Goal: Task Accomplishment & Management: Use online tool/utility

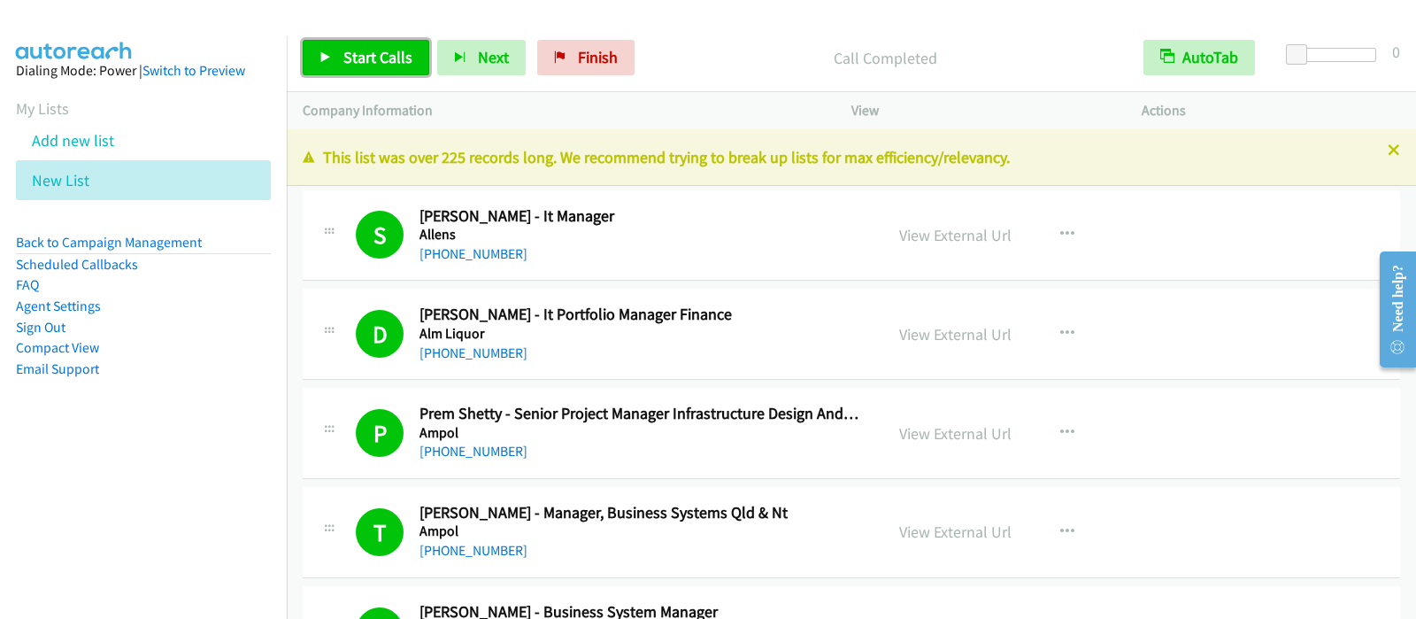
click at [337, 57] on link "Start Calls" at bounding box center [366, 57] width 127 height 35
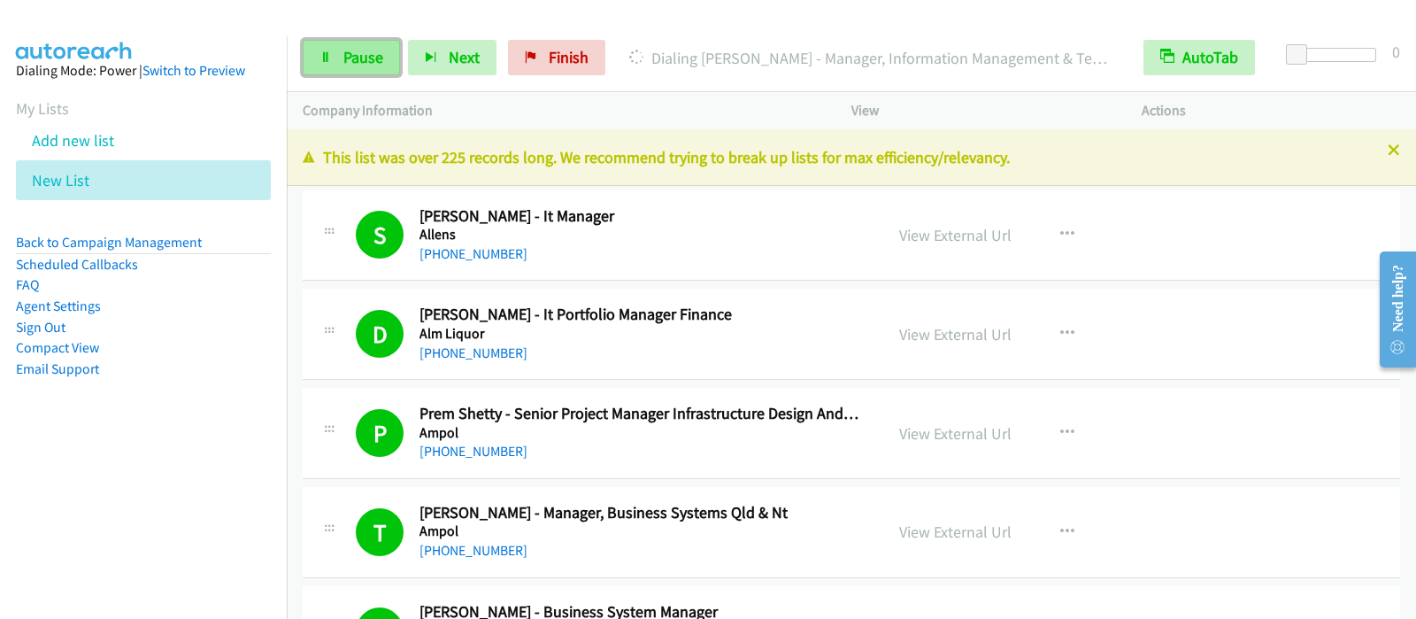
click at [341, 50] on link "Pause" at bounding box center [351, 57] width 97 height 35
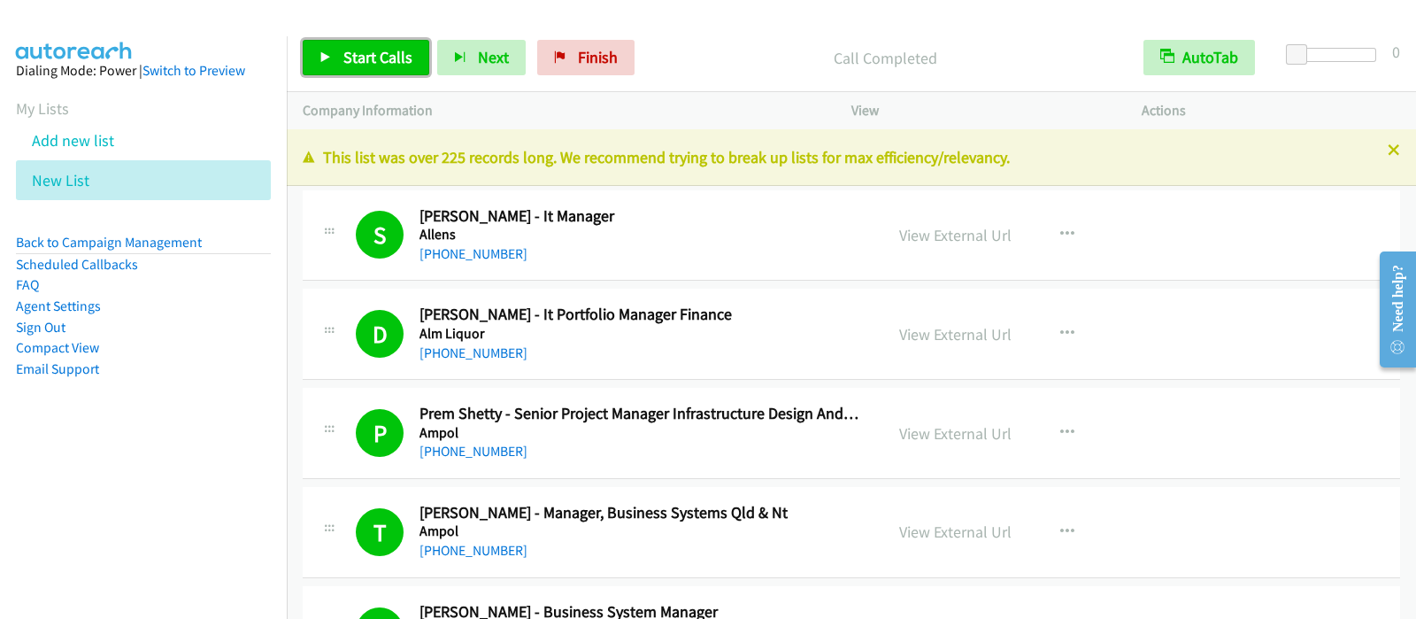
click at [371, 51] on span "Start Calls" at bounding box center [377, 57] width 69 height 20
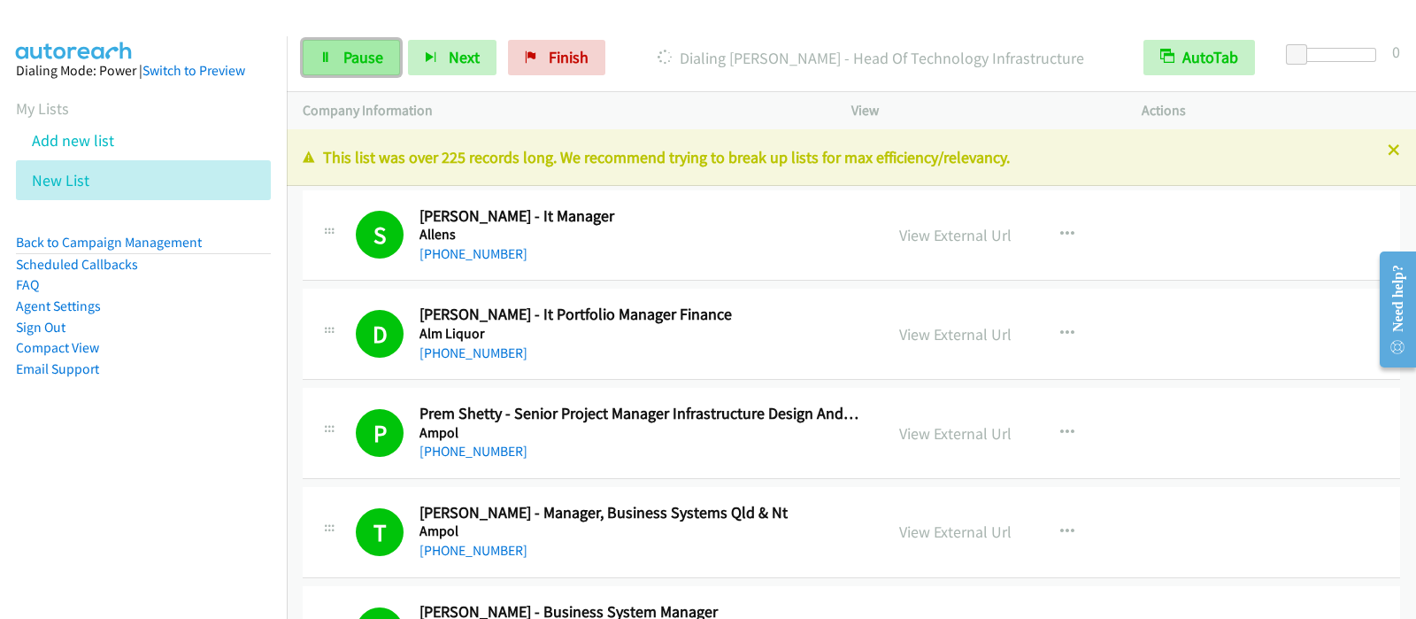
click at [360, 62] on span "Pause" at bounding box center [363, 57] width 40 height 20
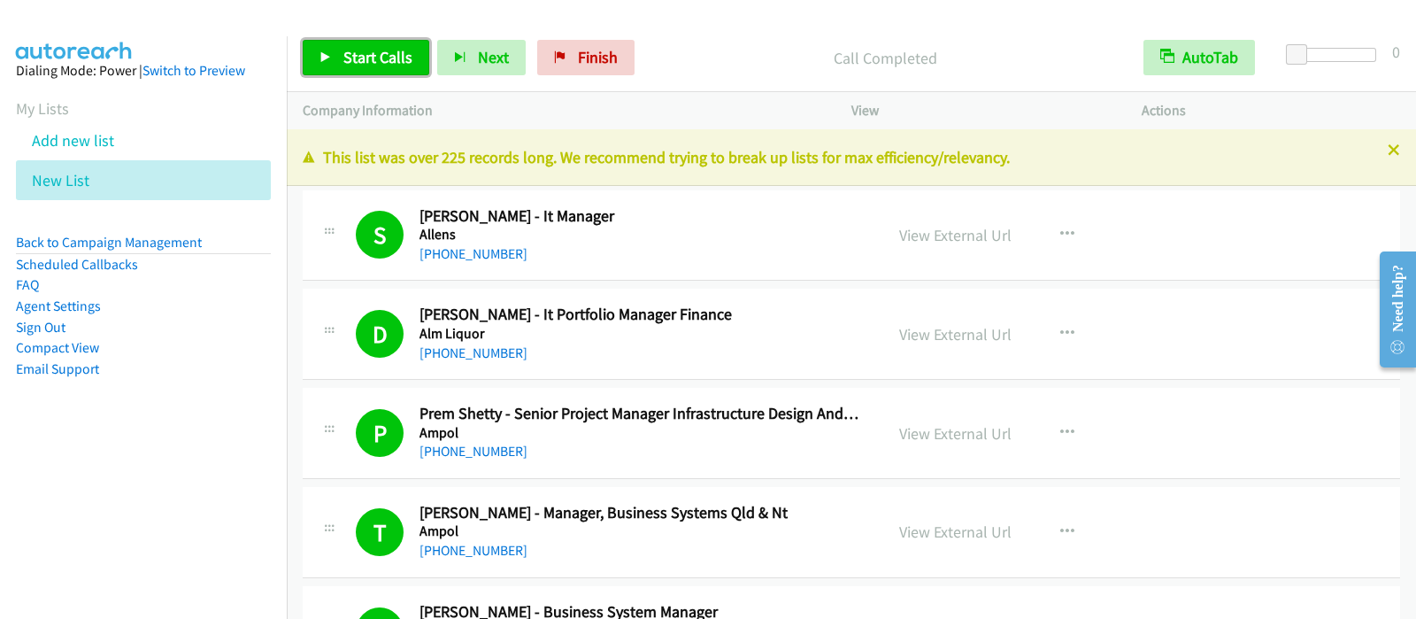
click at [401, 53] on span "Start Calls" at bounding box center [377, 57] width 69 height 20
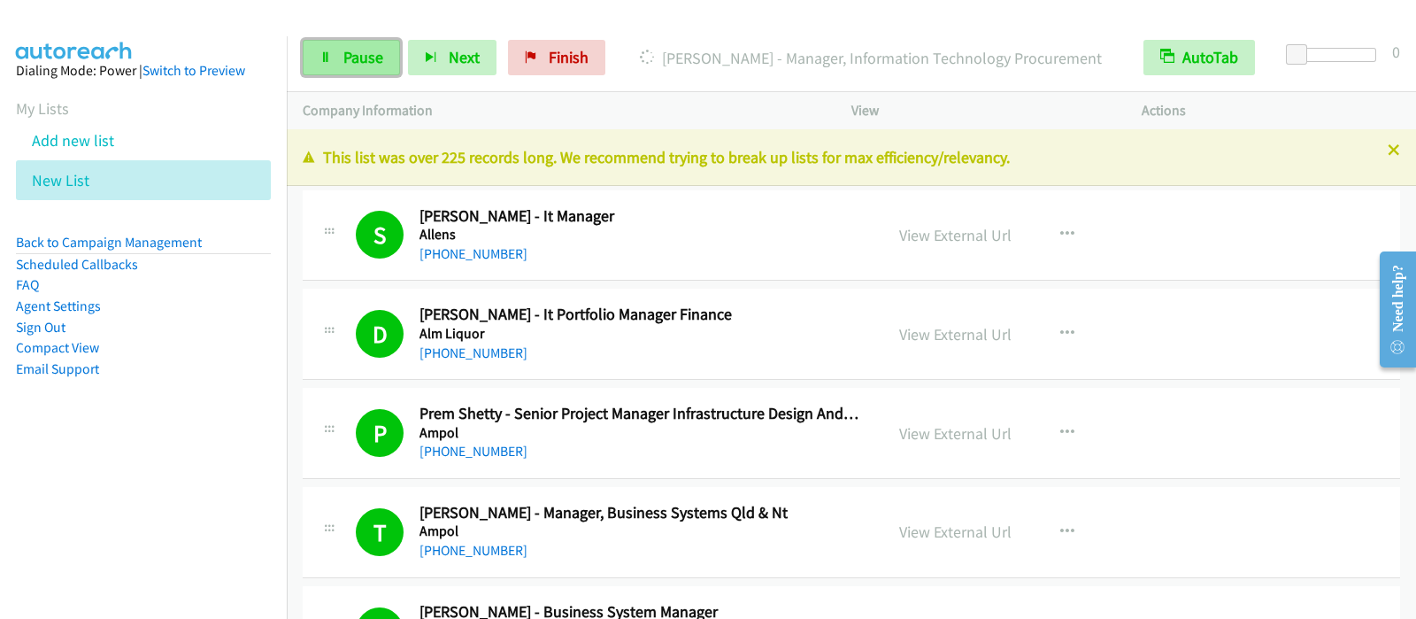
click at [337, 68] on link "Pause" at bounding box center [351, 57] width 97 height 35
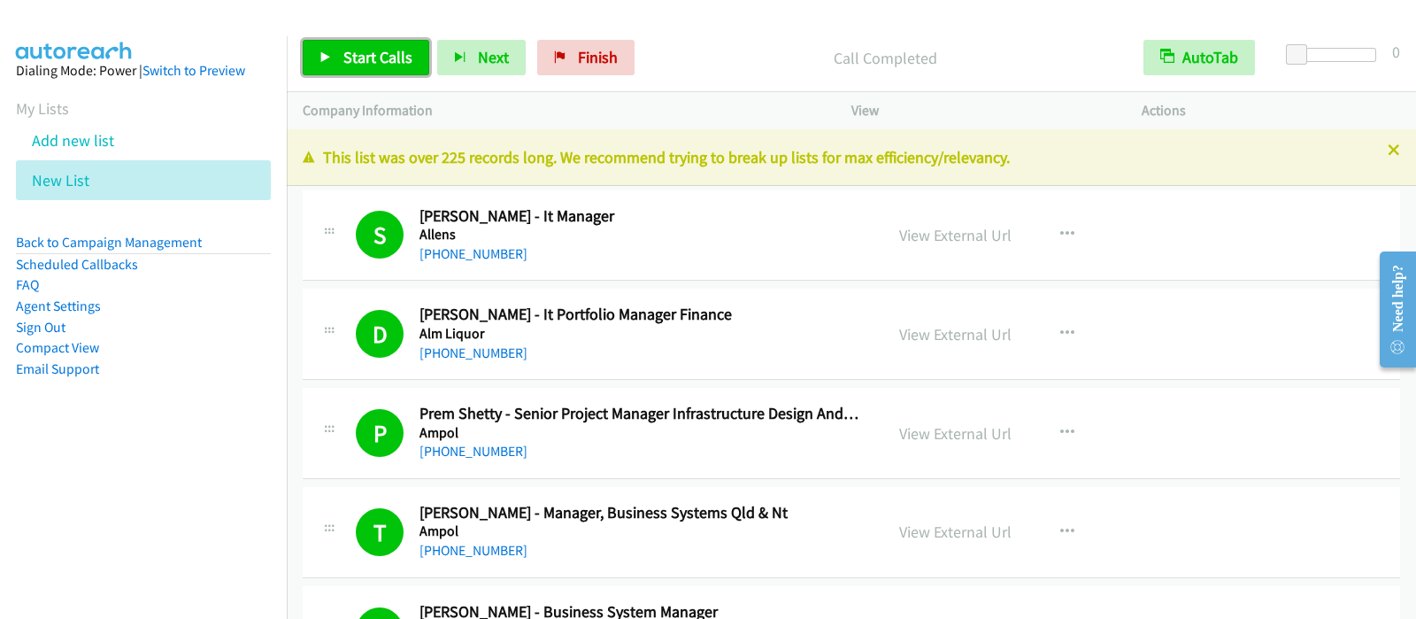
click at [406, 52] on span "Start Calls" at bounding box center [377, 57] width 69 height 20
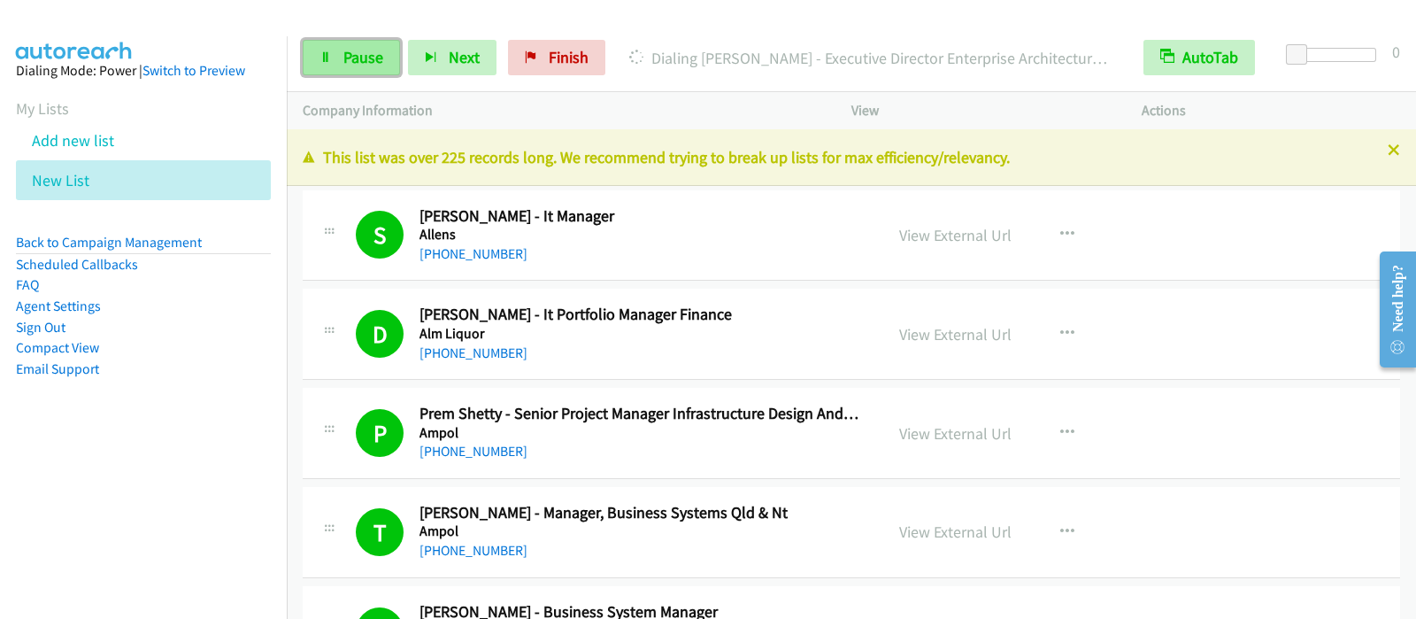
click at [343, 65] on span "Pause" at bounding box center [363, 57] width 40 height 20
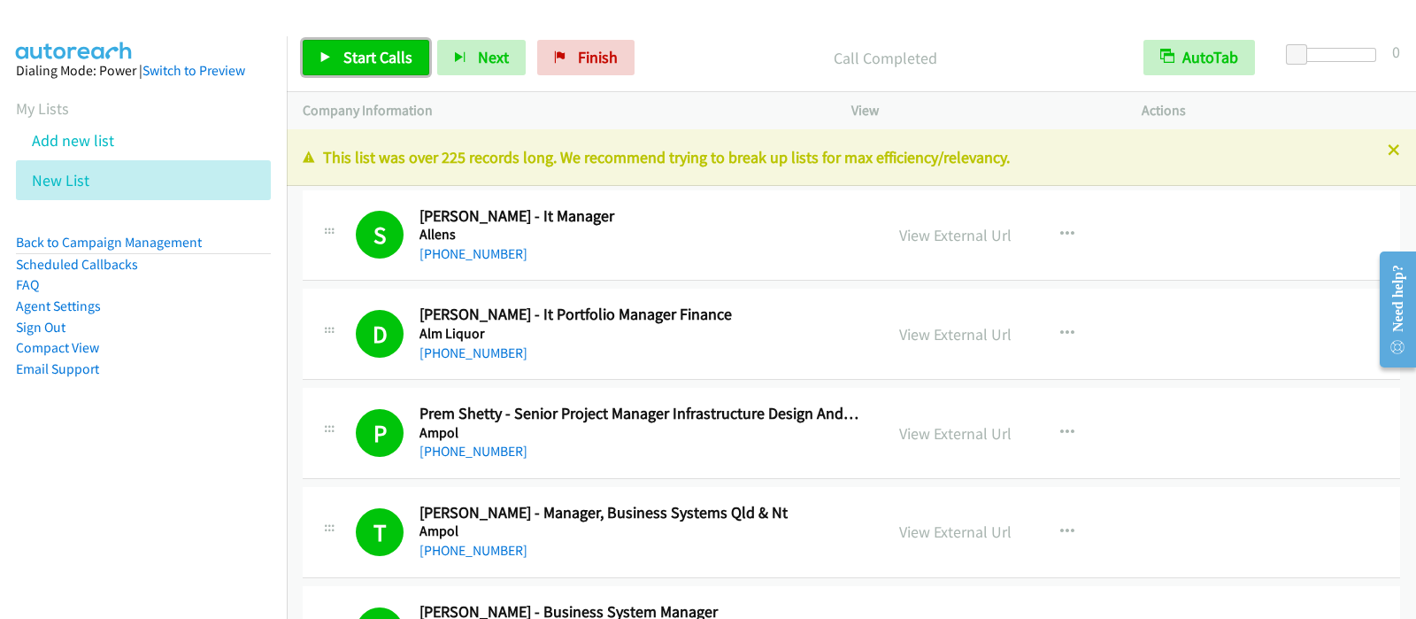
click at [368, 54] on span "Start Calls" at bounding box center [377, 57] width 69 height 20
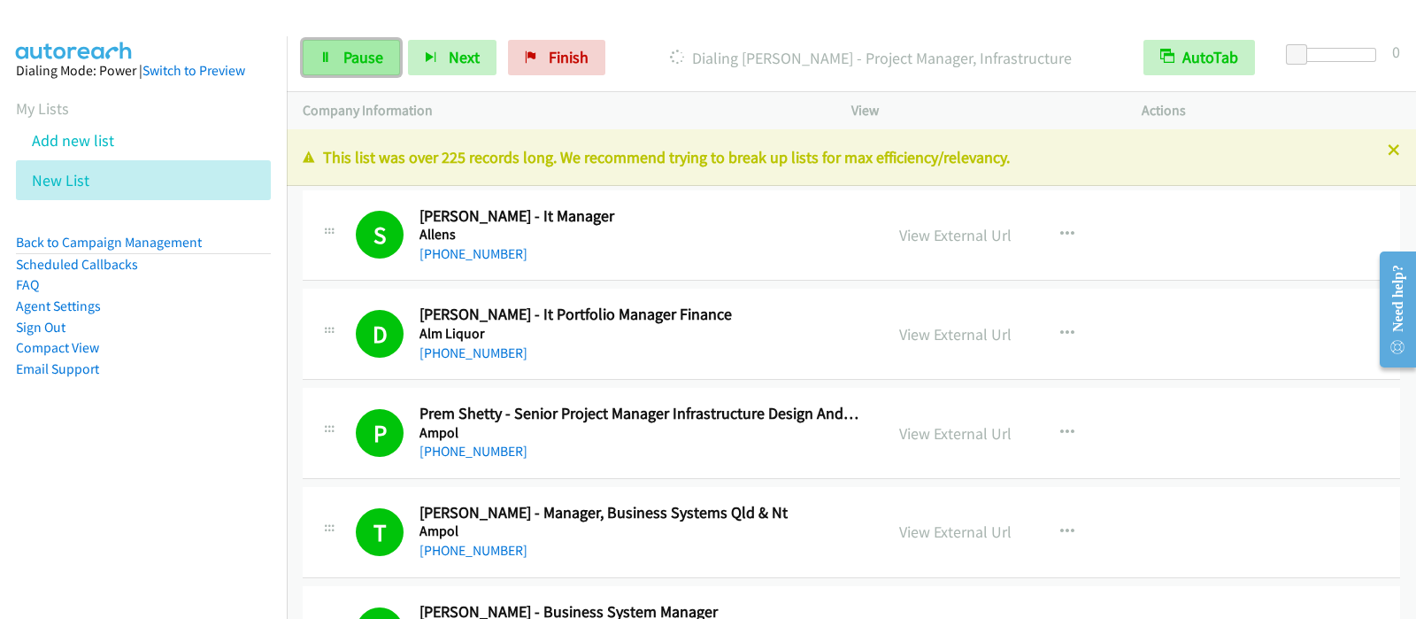
click at [326, 40] on link "Pause" at bounding box center [351, 57] width 97 height 35
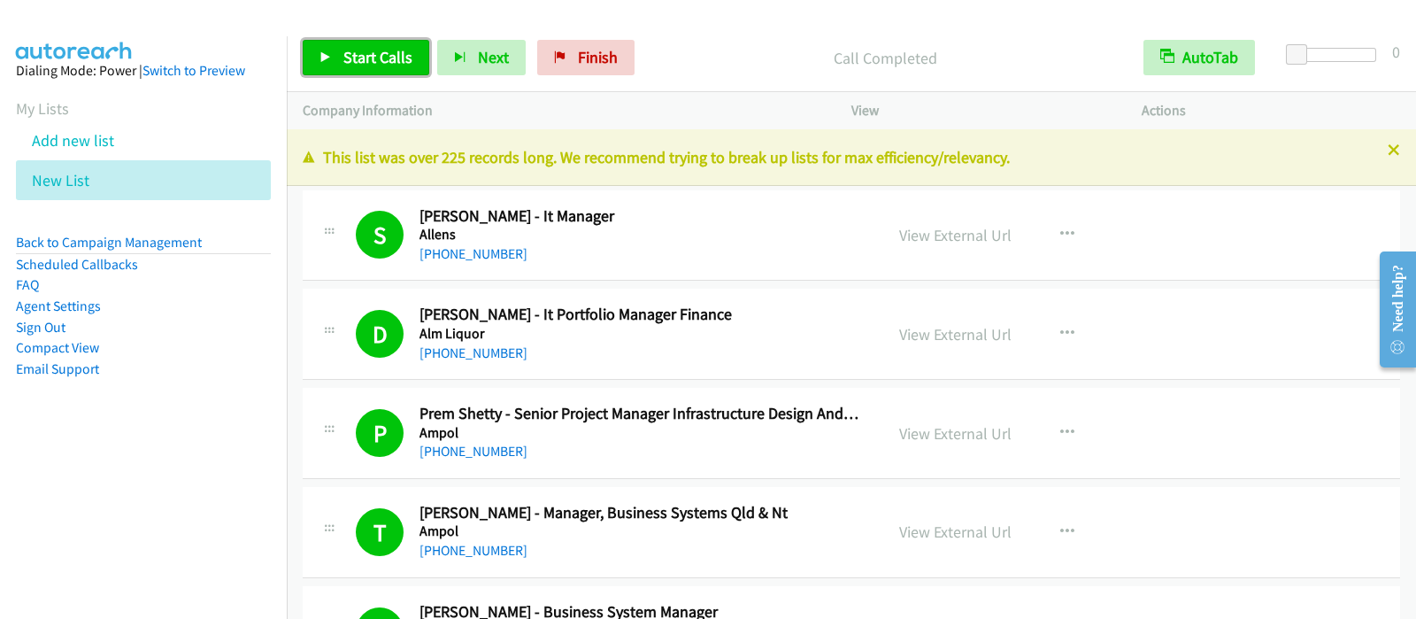
click at [412, 52] on link "Start Calls" at bounding box center [366, 57] width 127 height 35
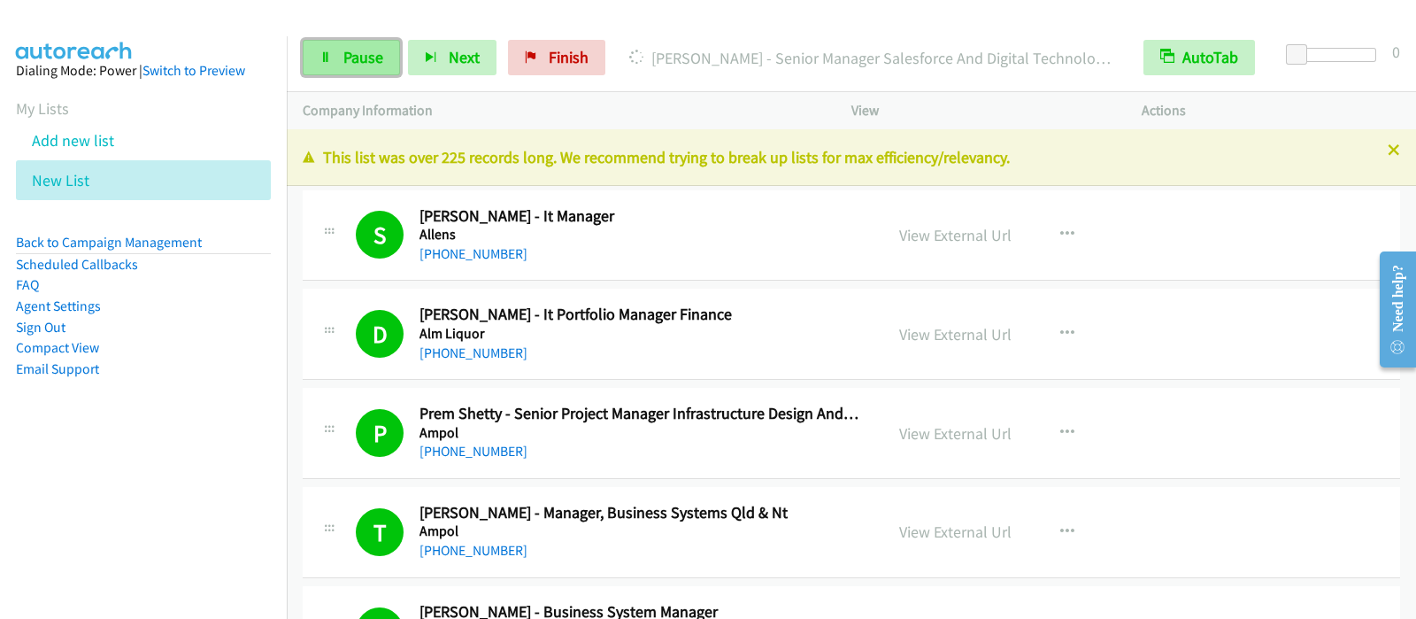
click at [328, 66] on link "Pause" at bounding box center [351, 57] width 97 height 35
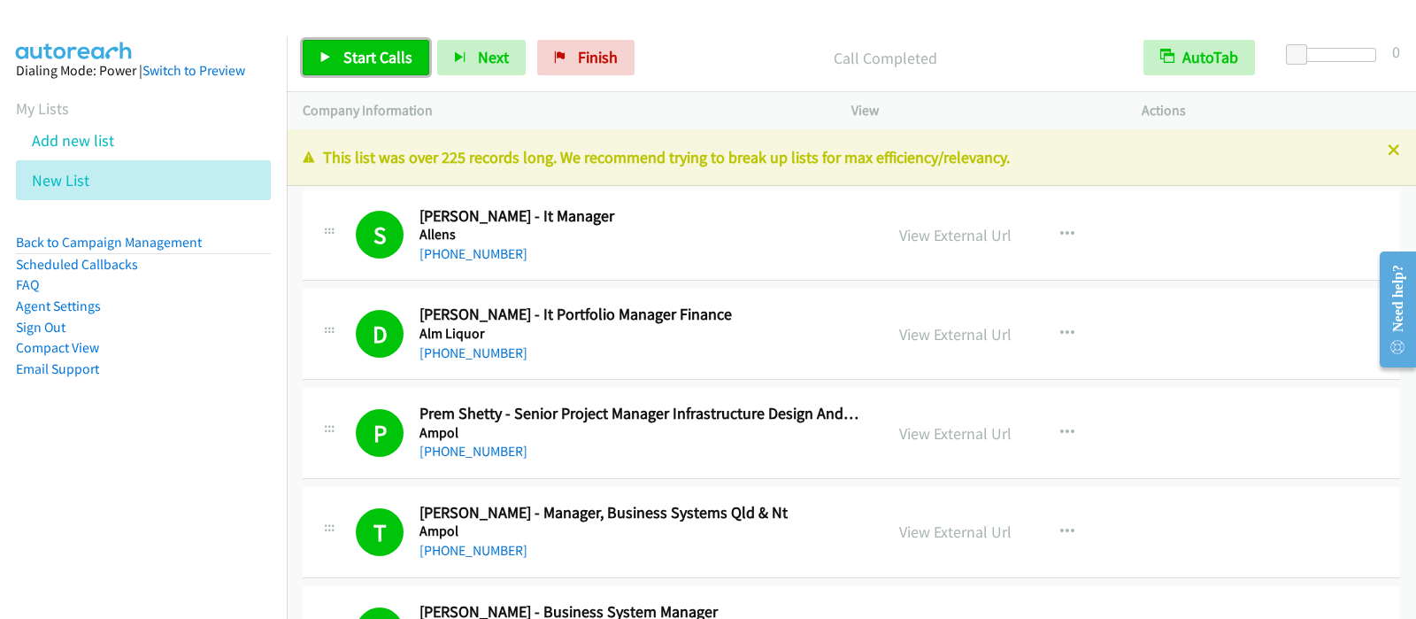
click at [403, 55] on span "Start Calls" at bounding box center [377, 57] width 69 height 20
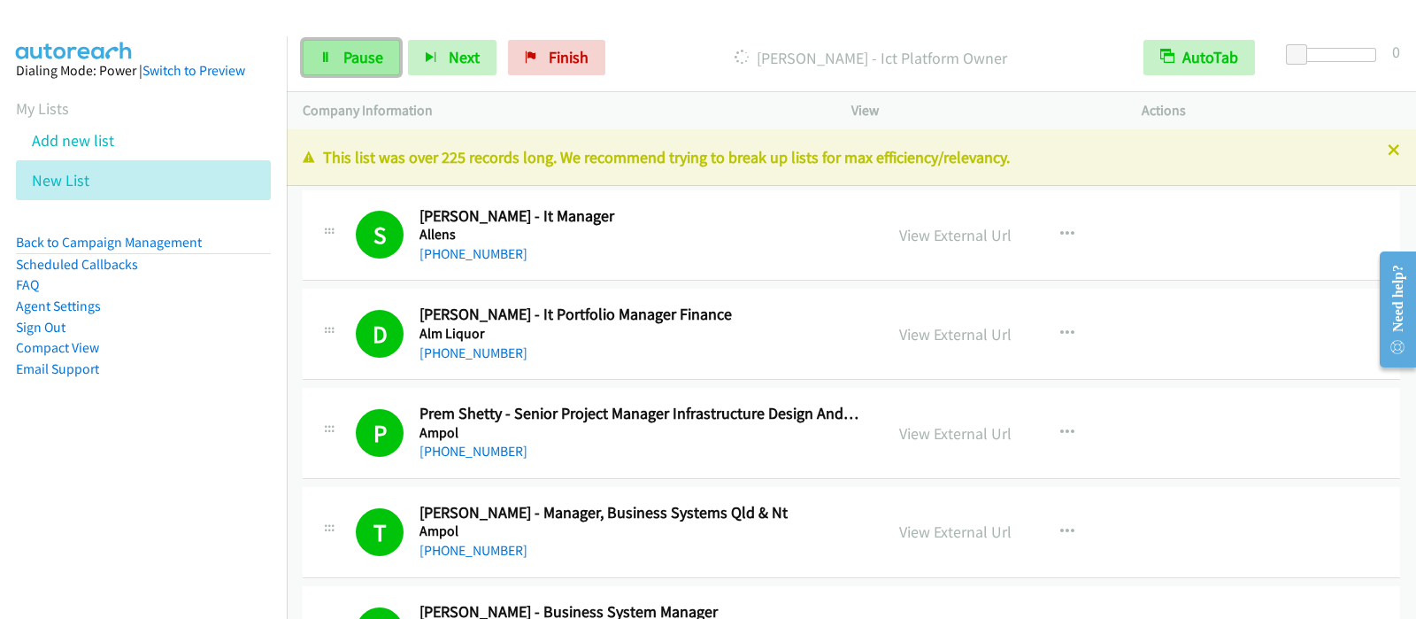
click at [330, 72] on link "Pause" at bounding box center [351, 57] width 97 height 35
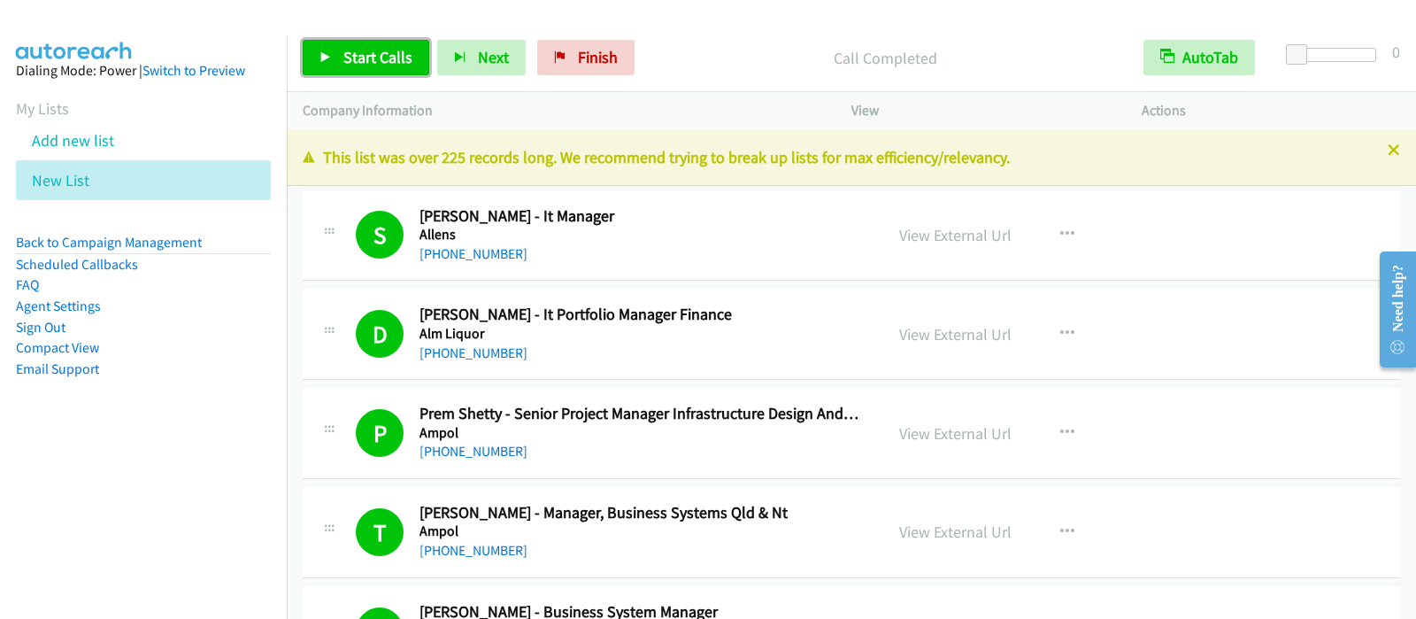
click at [366, 51] on span "Start Calls" at bounding box center [377, 57] width 69 height 20
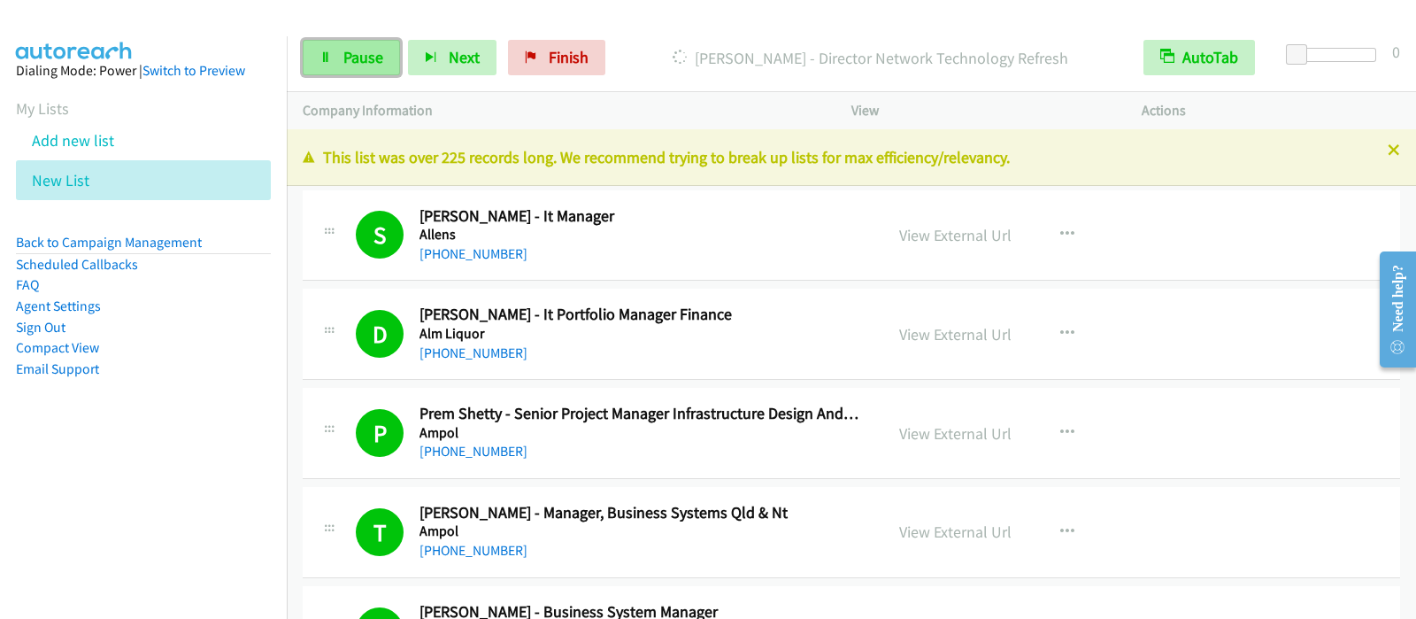
click at [385, 60] on link "Pause" at bounding box center [351, 57] width 97 height 35
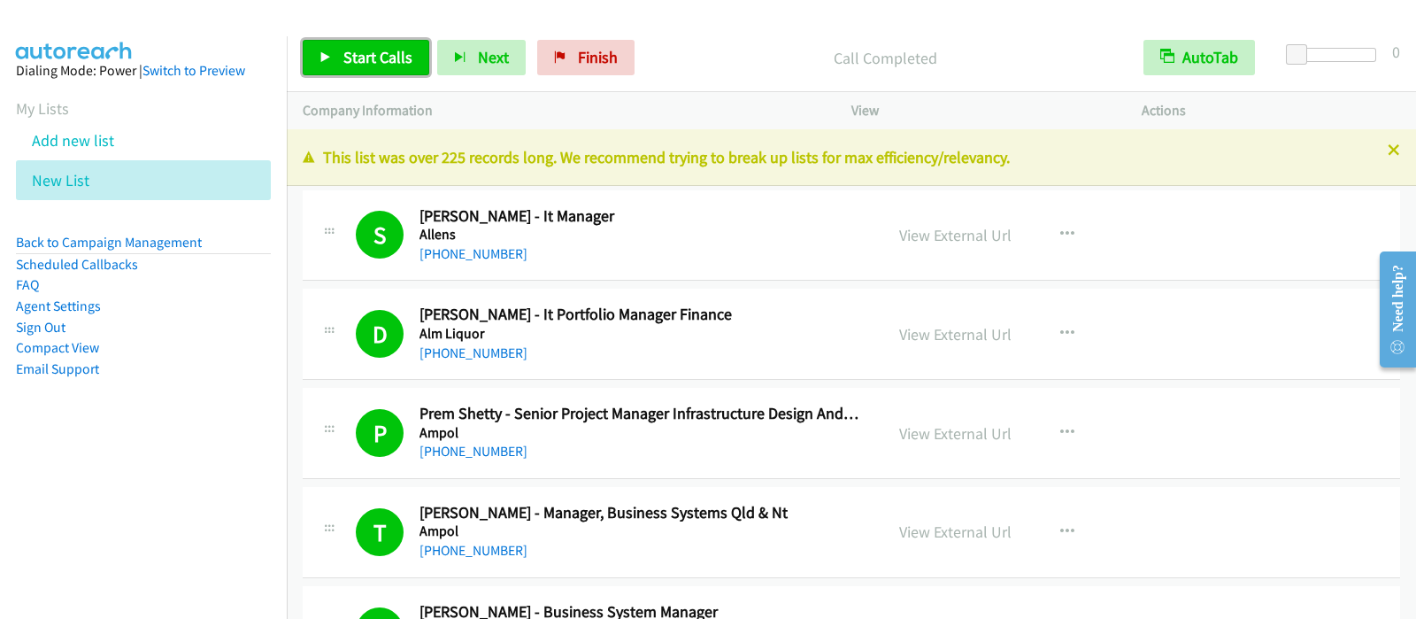
click at [359, 59] on span "Start Calls" at bounding box center [377, 57] width 69 height 20
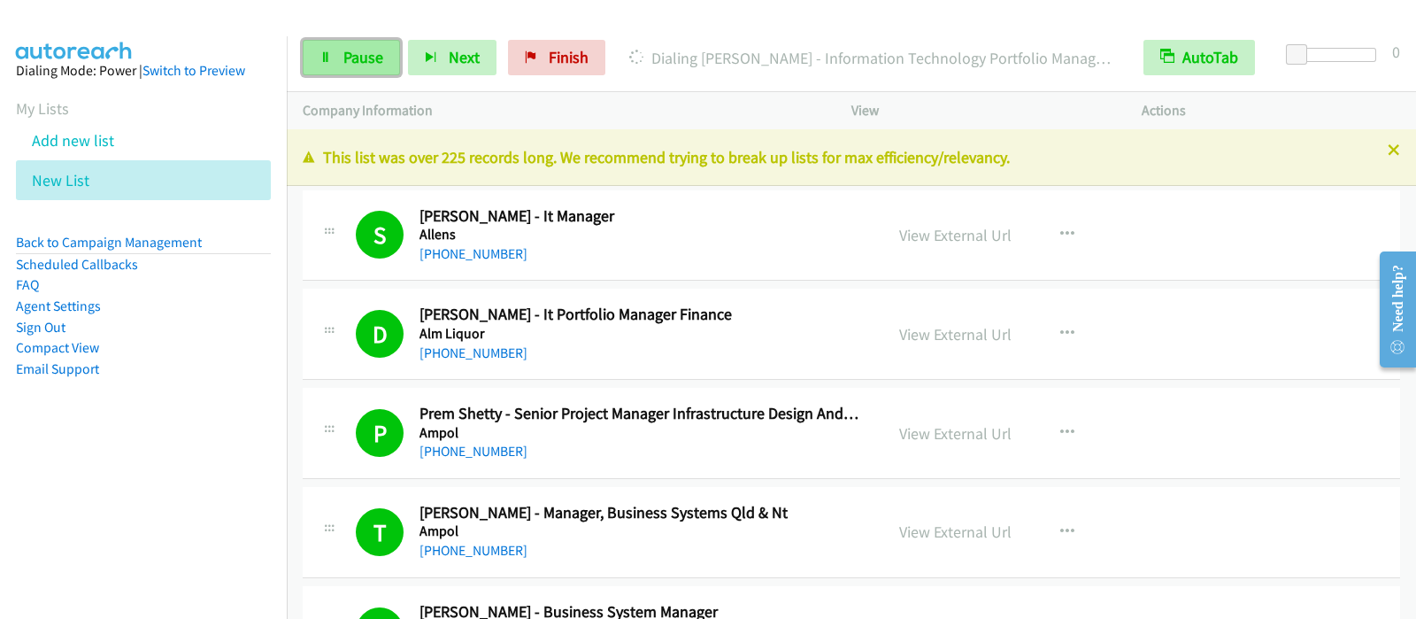
click at [376, 66] on span "Pause" at bounding box center [363, 57] width 40 height 20
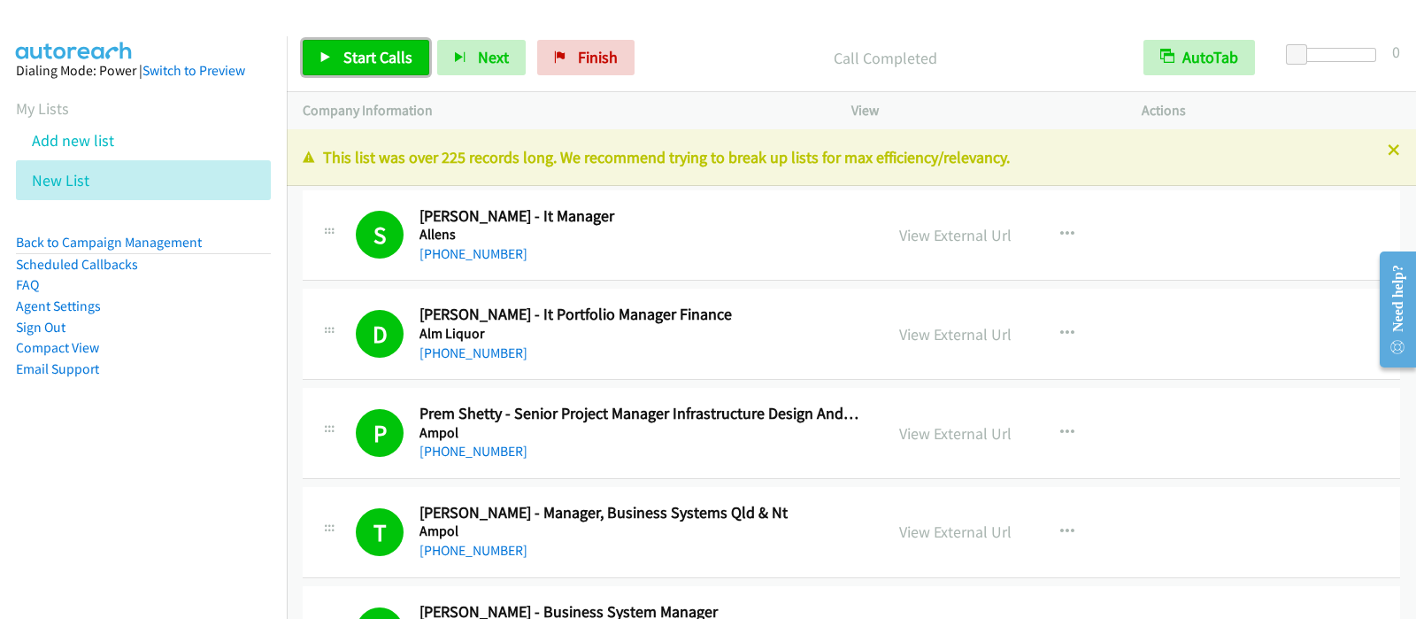
click at [366, 60] on span "Start Calls" at bounding box center [377, 57] width 69 height 20
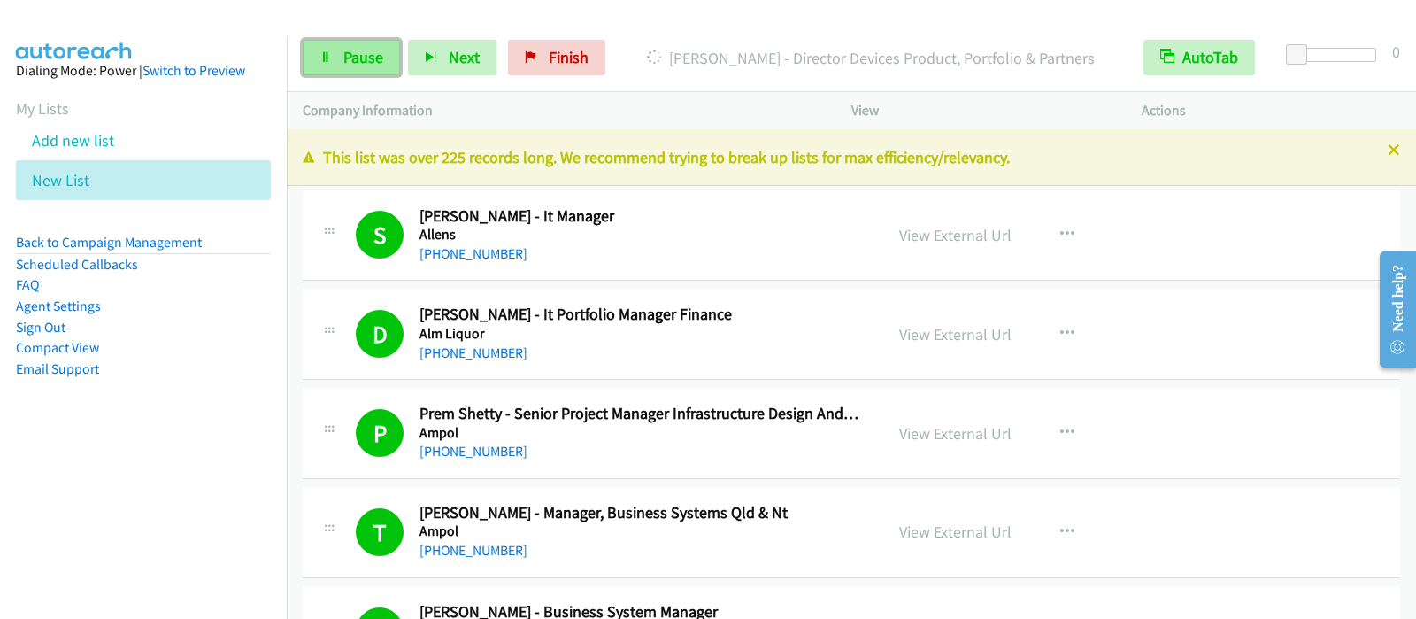
click at [359, 57] on span "Pause" at bounding box center [363, 57] width 40 height 20
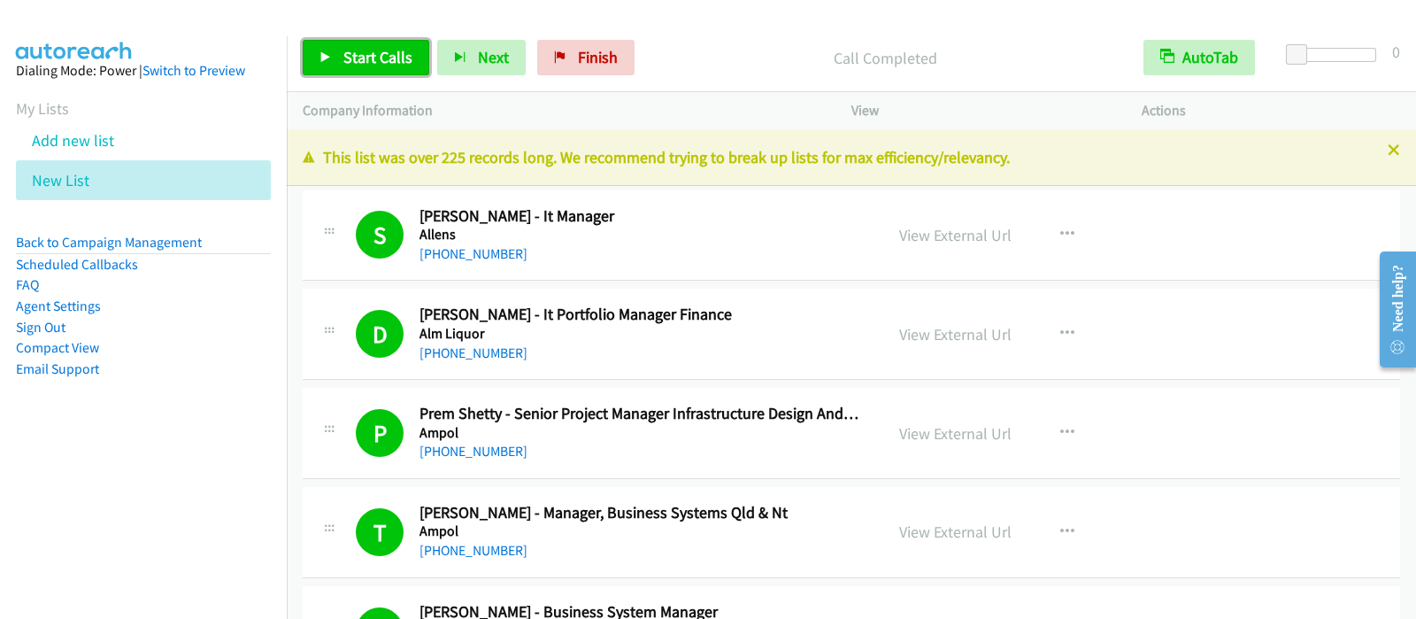
click at [398, 51] on span "Start Calls" at bounding box center [377, 57] width 69 height 20
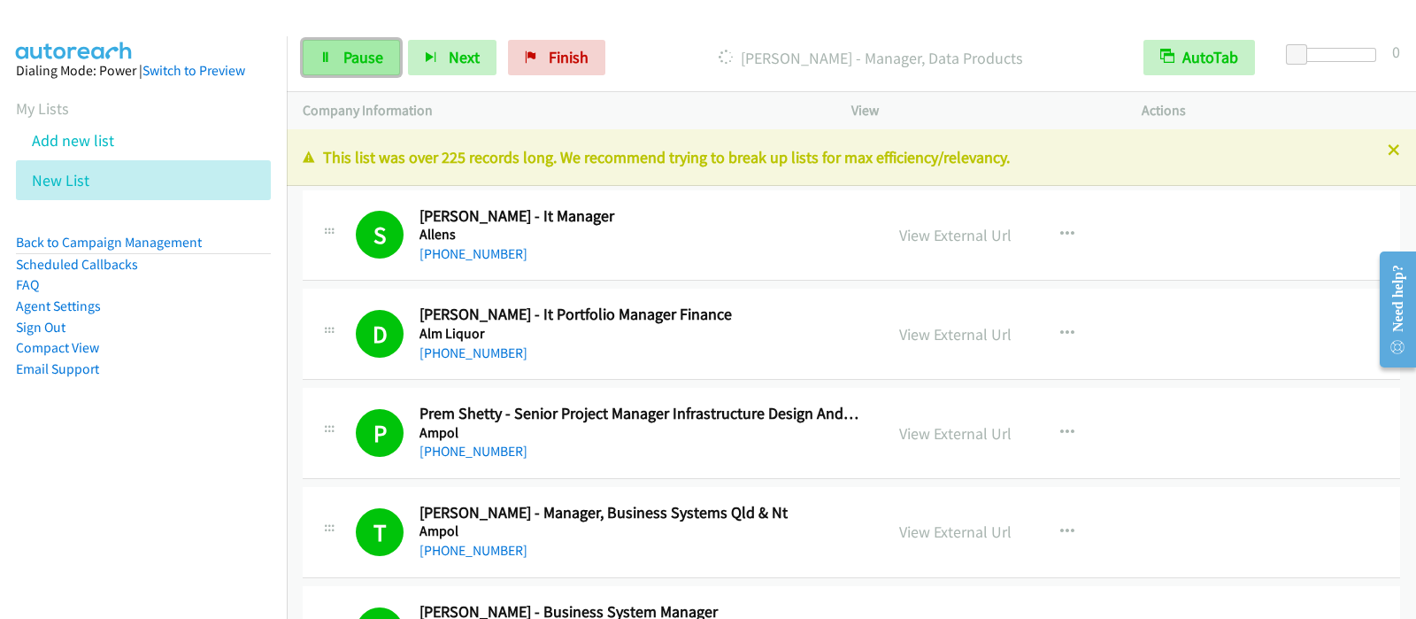
click at [366, 53] on span "Pause" at bounding box center [363, 57] width 40 height 20
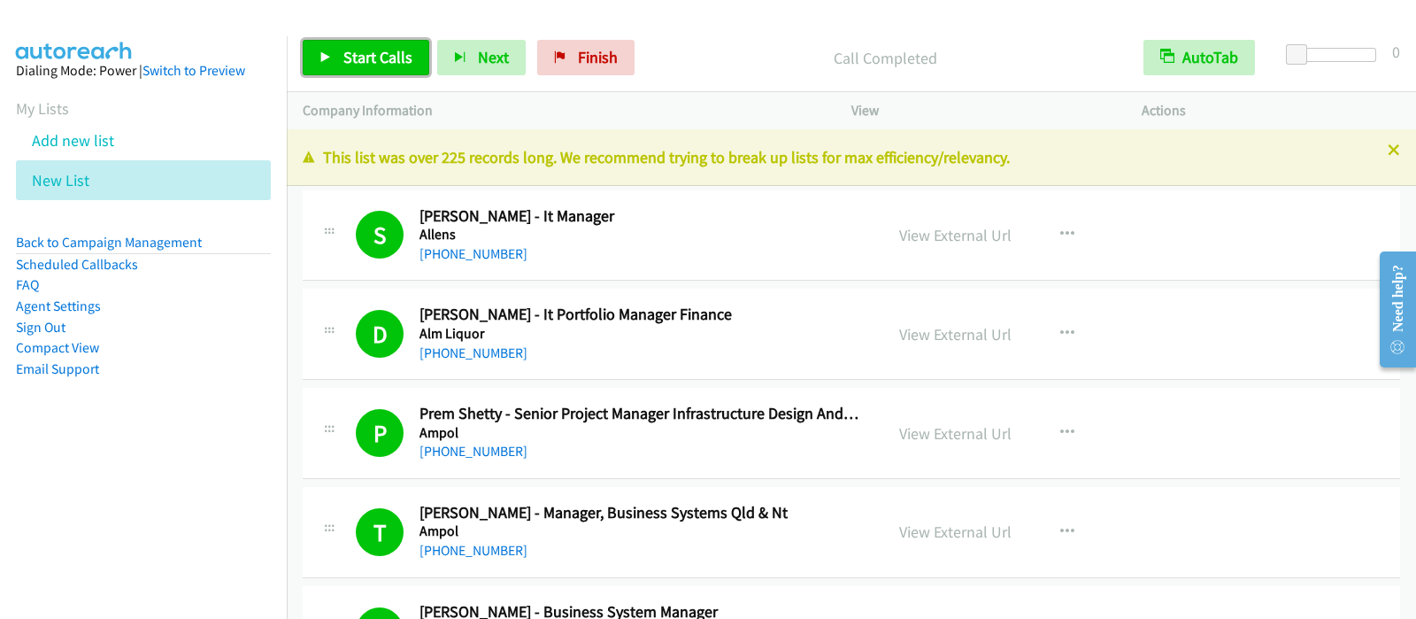
click at [378, 73] on link "Start Calls" at bounding box center [366, 57] width 127 height 35
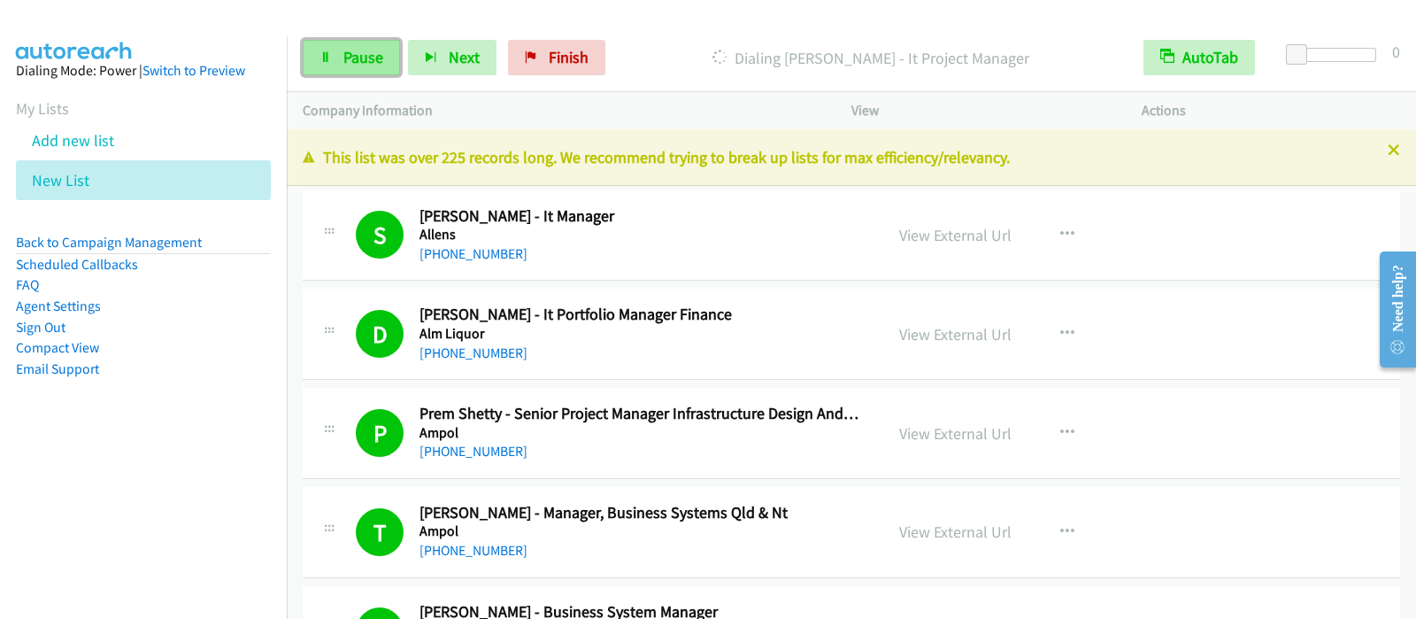
click at [374, 72] on link "Pause" at bounding box center [351, 57] width 97 height 35
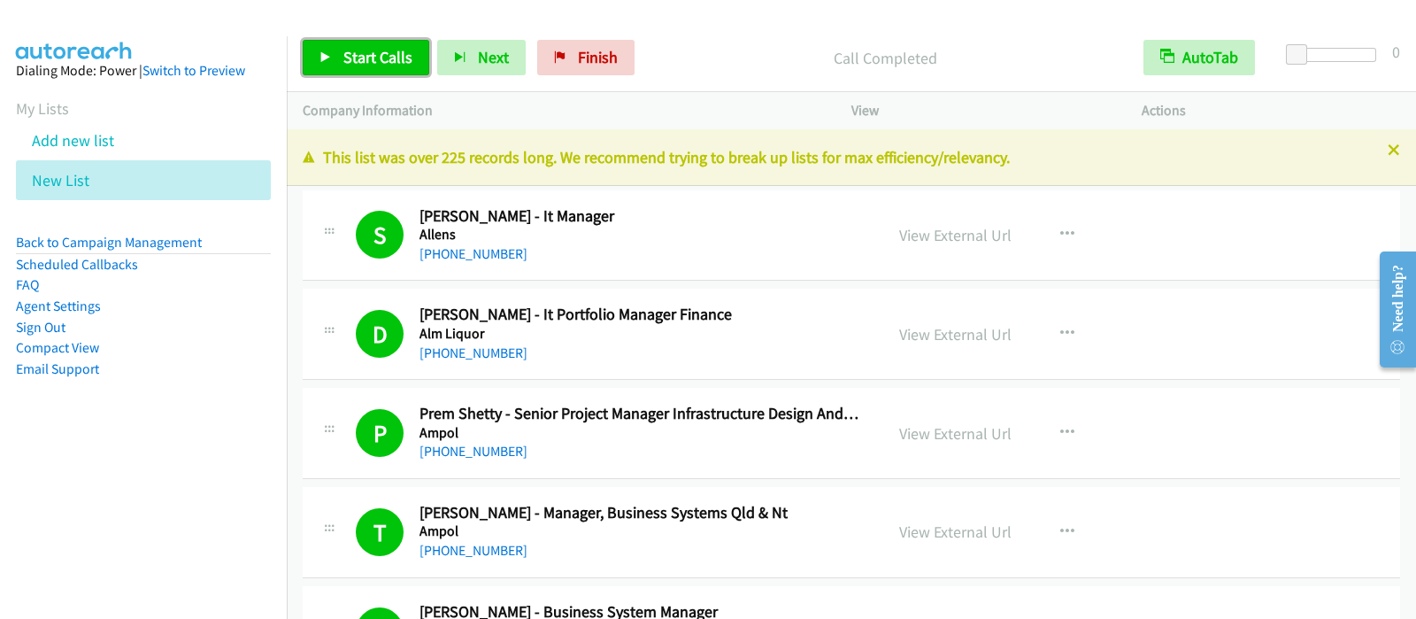
click at [391, 58] on span "Start Calls" at bounding box center [377, 57] width 69 height 20
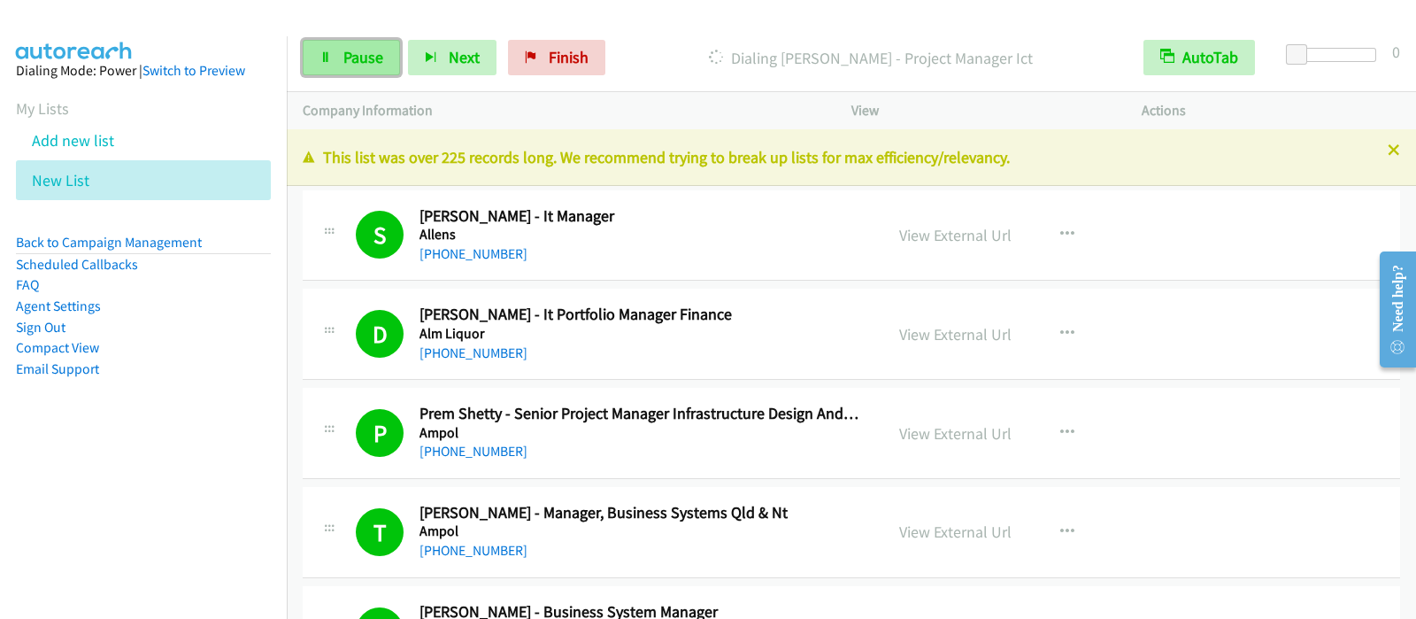
click at [332, 52] on link "Pause" at bounding box center [351, 57] width 97 height 35
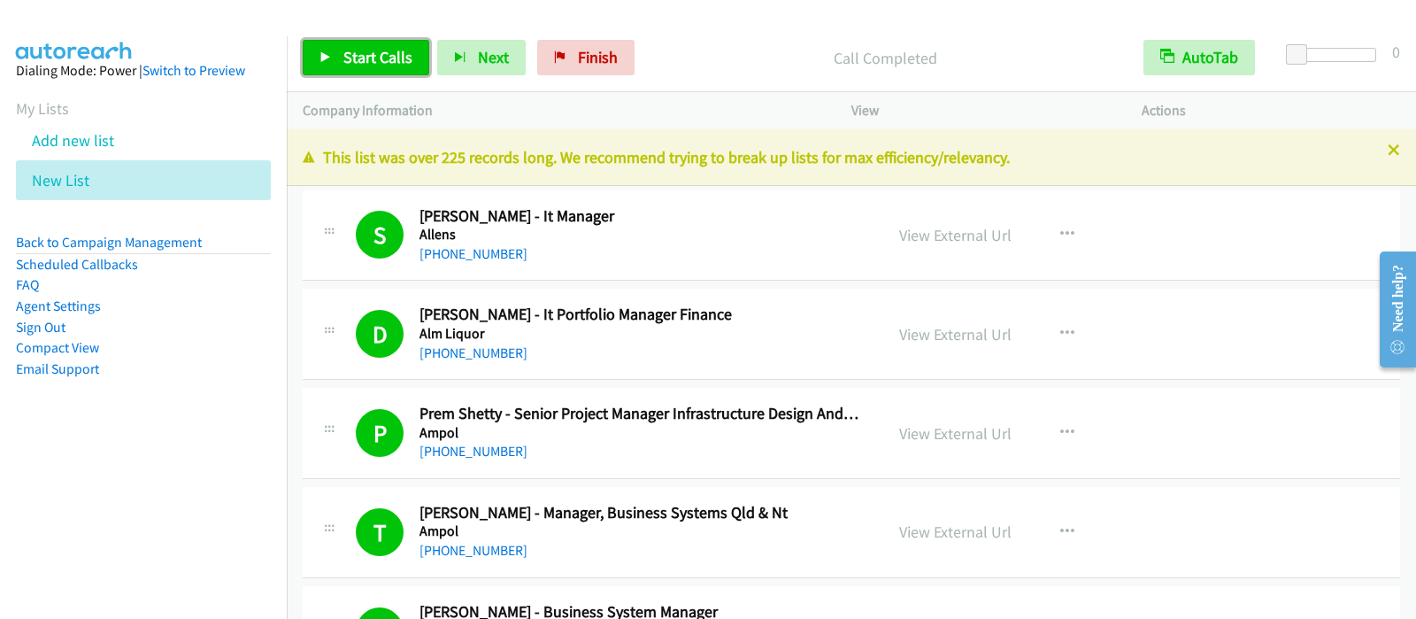
click at [323, 52] on icon at bounding box center [326, 58] width 12 height 12
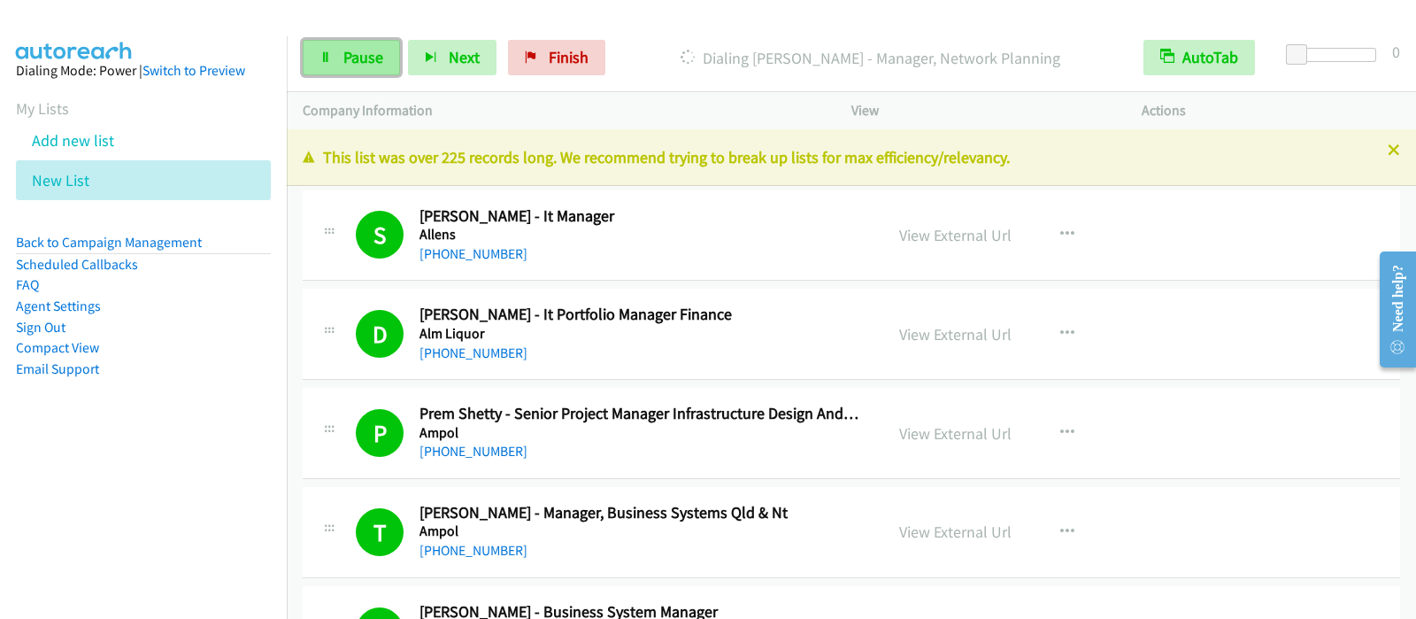
click at [329, 55] on icon at bounding box center [326, 58] width 12 height 12
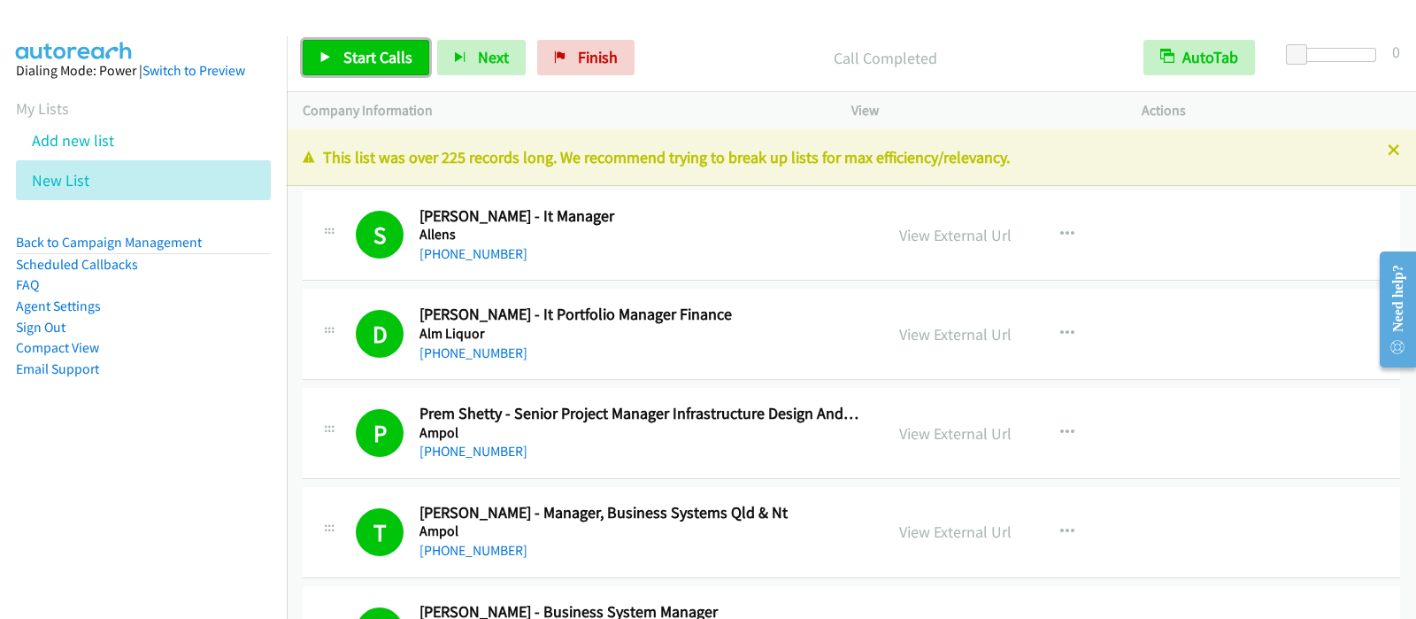
click at [399, 60] on span "Start Calls" at bounding box center [377, 57] width 69 height 20
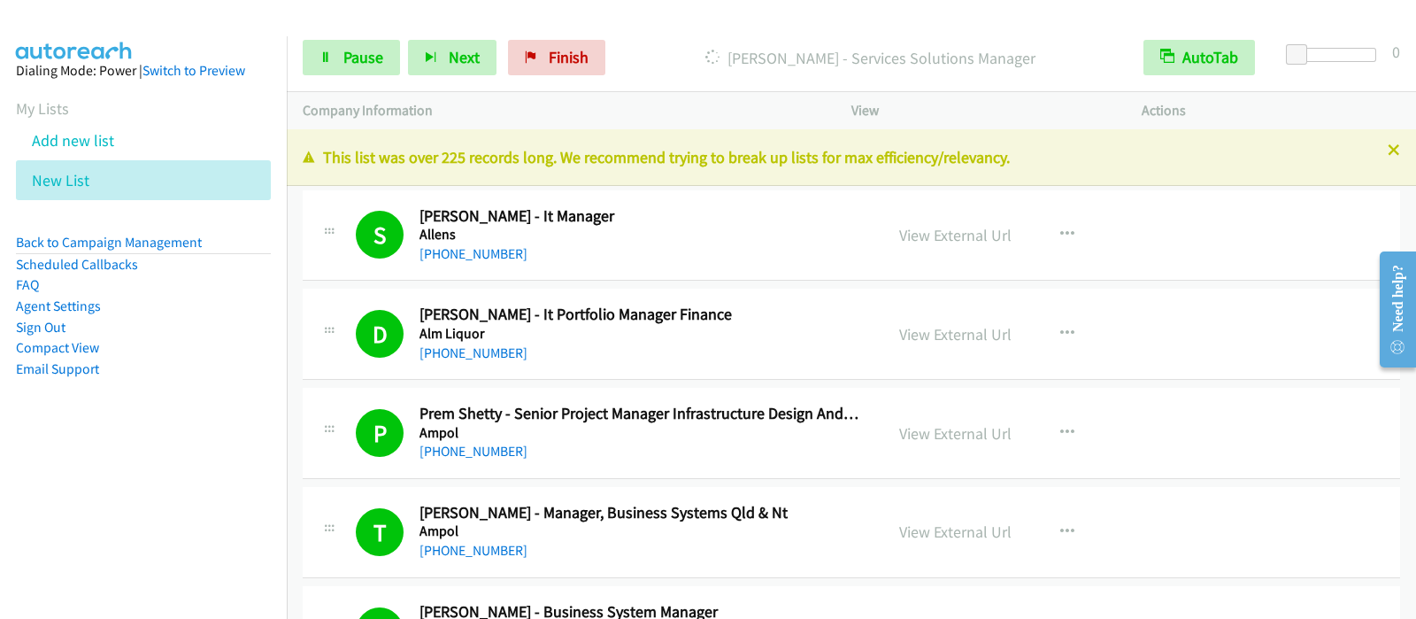
click at [354, 81] on div "Start Calls Pause Next Finish [PERSON_NAME] - Services Solutions Manager AutoTa…" at bounding box center [852, 58] width 1130 height 68
click at [354, 73] on link "Pause" at bounding box center [351, 57] width 97 height 35
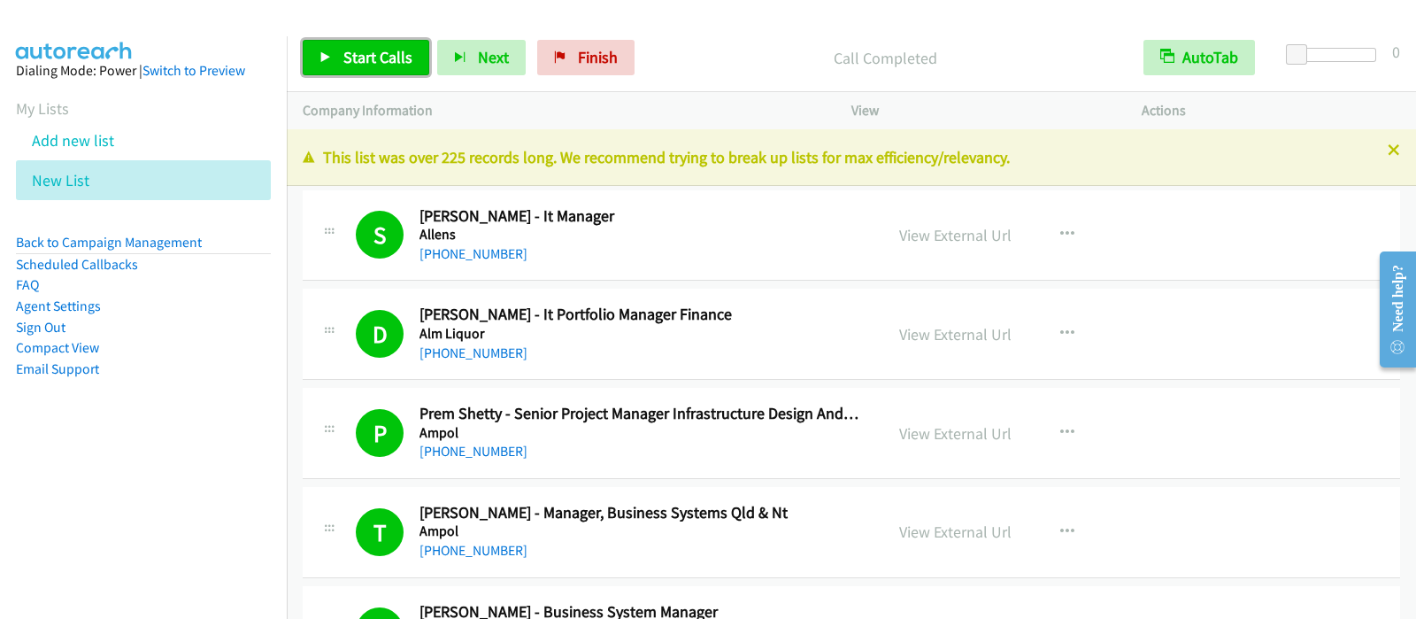
click at [385, 50] on span "Start Calls" at bounding box center [377, 57] width 69 height 20
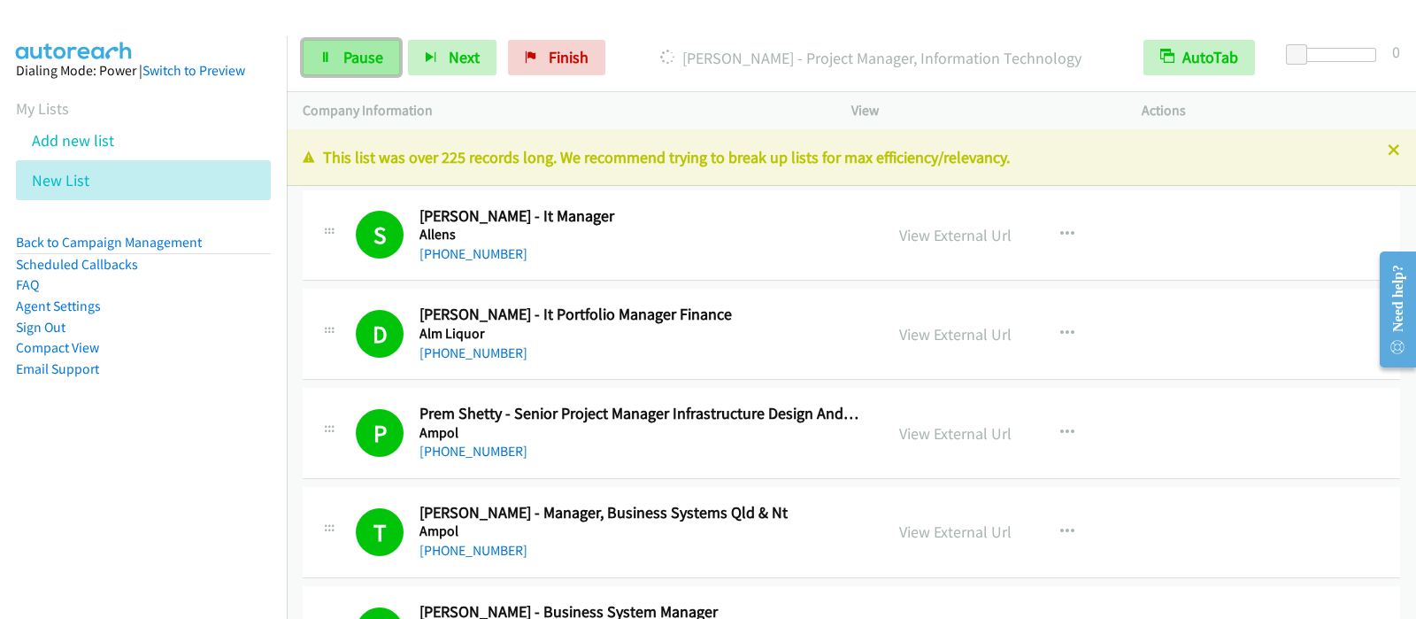
click at [370, 59] on span "Pause" at bounding box center [363, 57] width 40 height 20
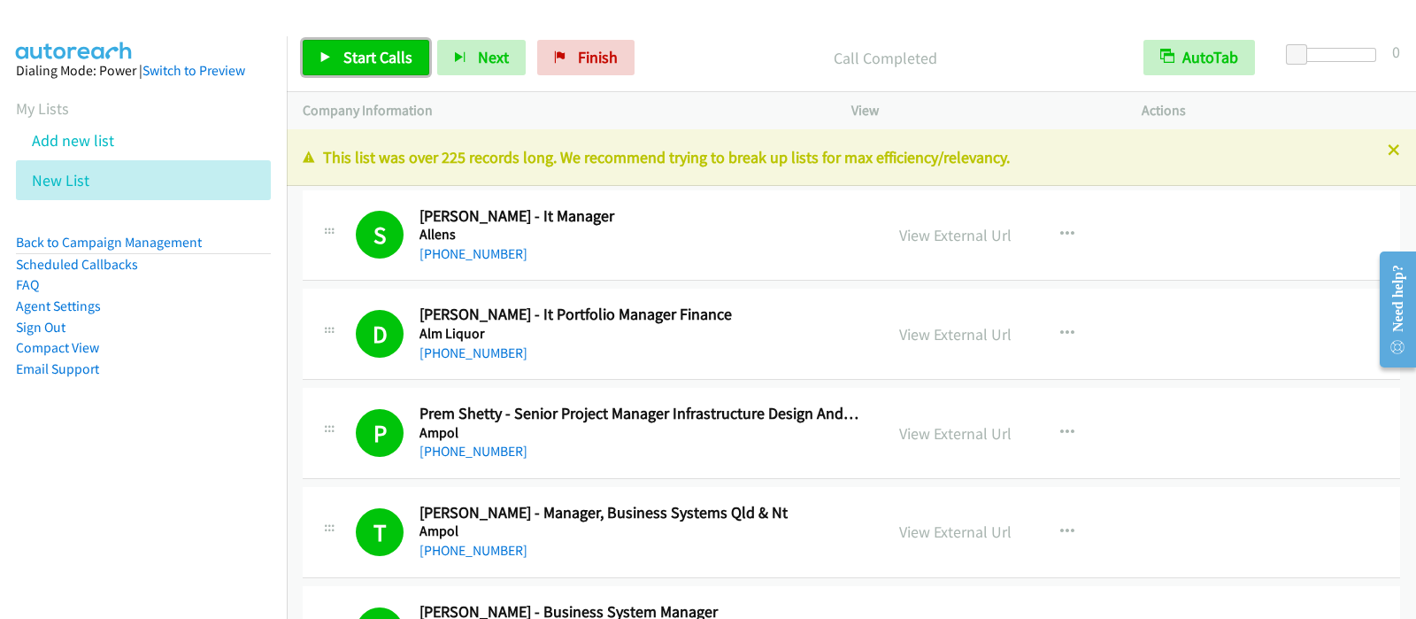
click at [379, 72] on link "Start Calls" at bounding box center [366, 57] width 127 height 35
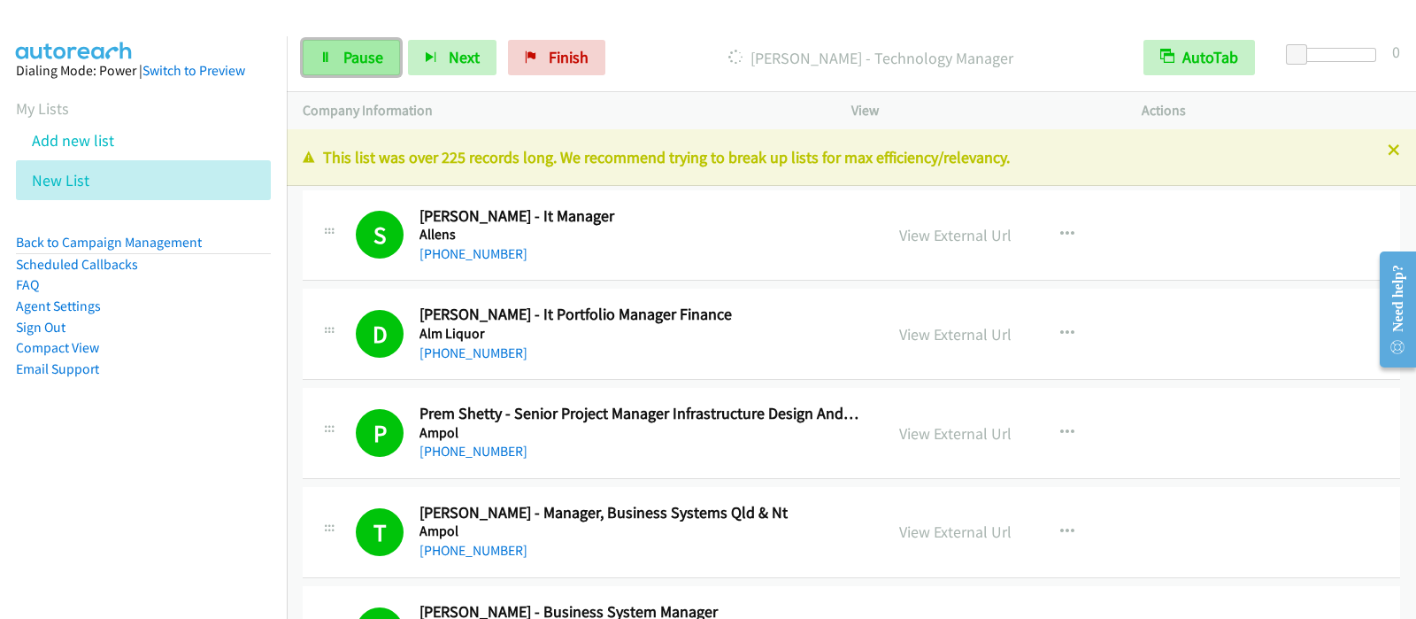
click at [347, 55] on span "Pause" at bounding box center [363, 57] width 40 height 20
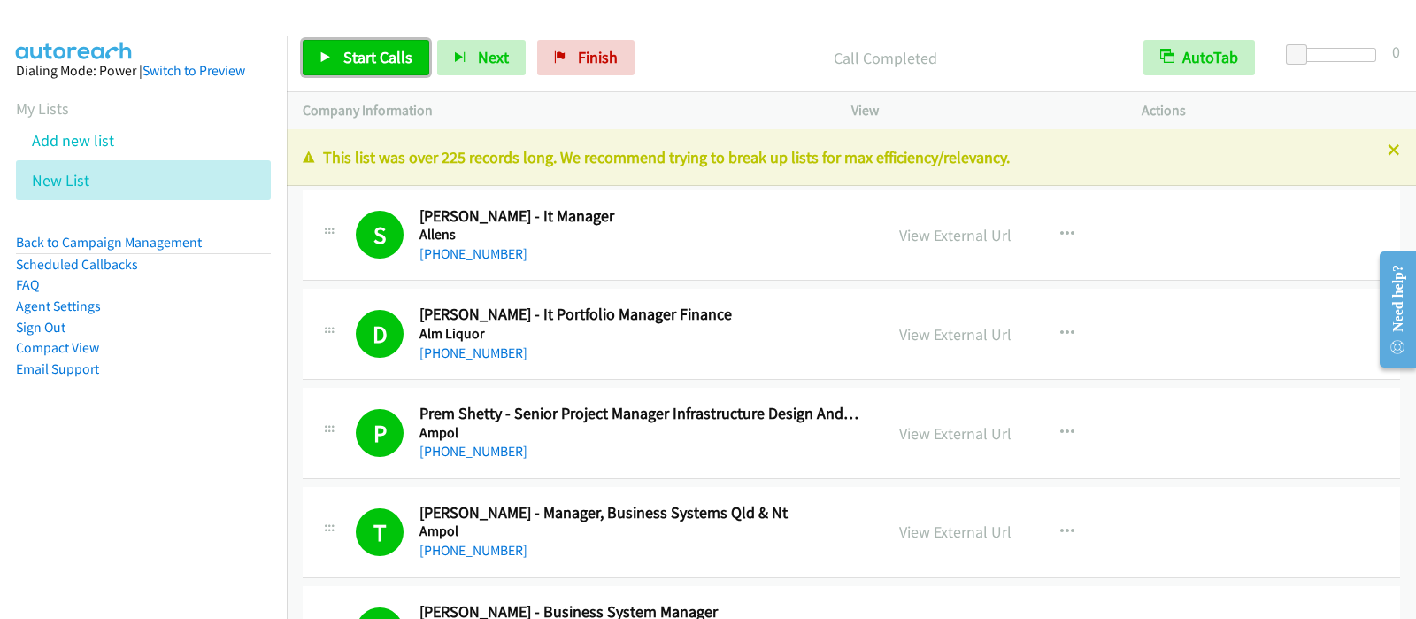
click at [398, 68] on link "Start Calls" at bounding box center [366, 57] width 127 height 35
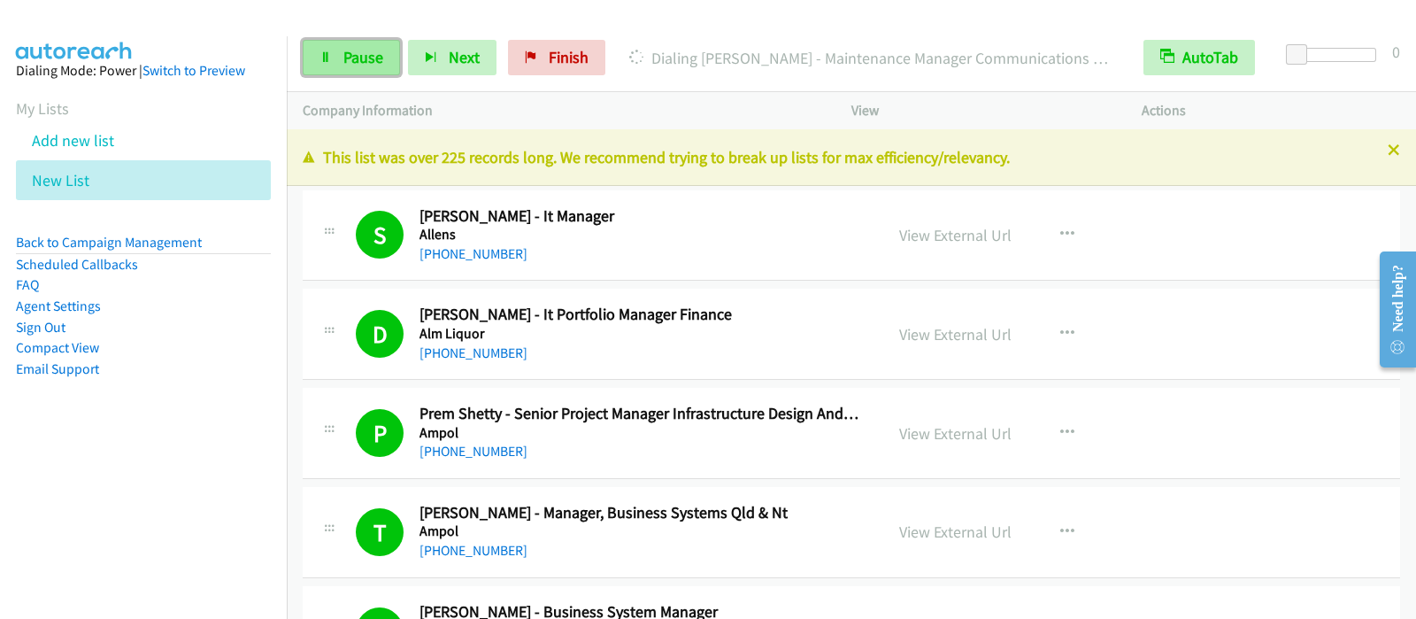
click at [379, 72] on link "Pause" at bounding box center [351, 57] width 97 height 35
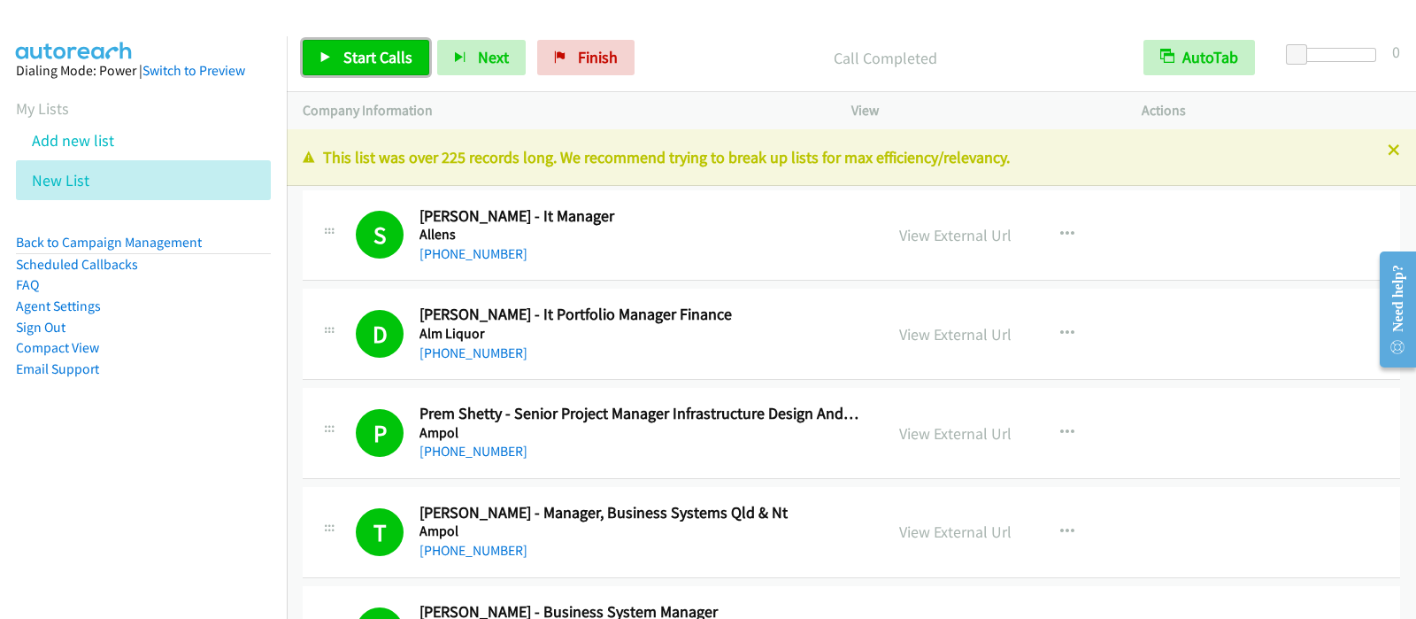
click at [376, 58] on span "Start Calls" at bounding box center [377, 57] width 69 height 20
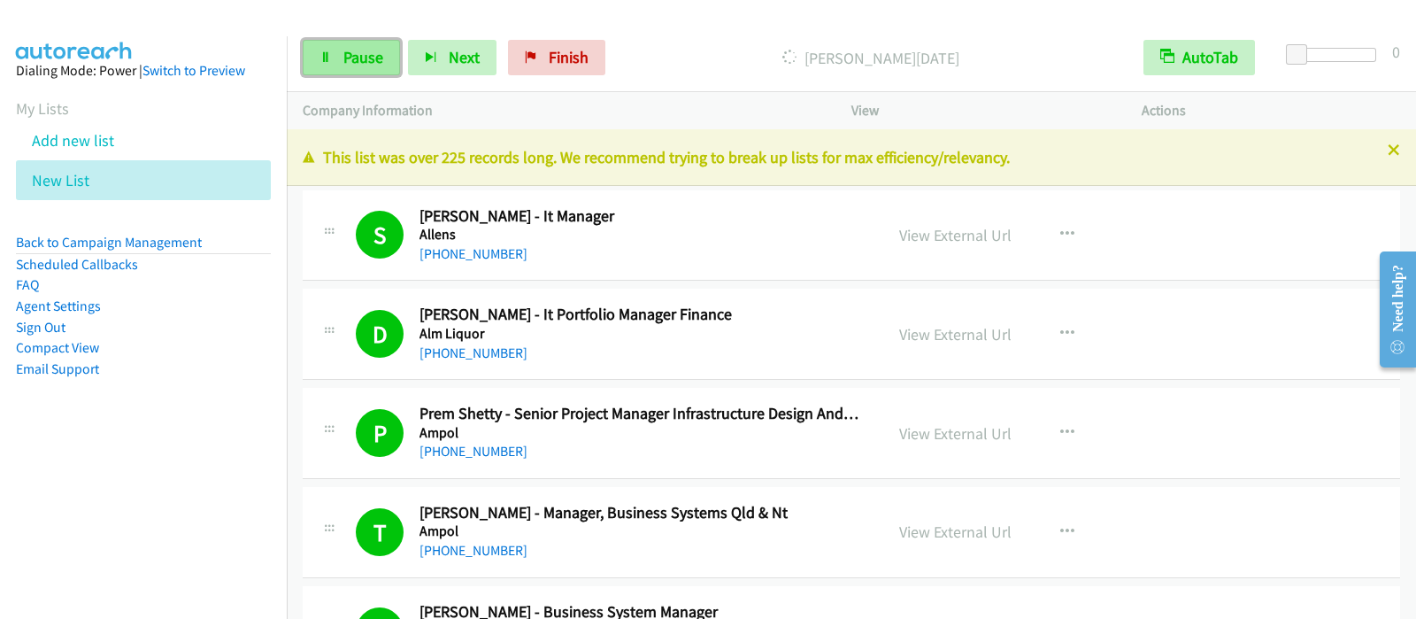
click at [365, 58] on span "Pause" at bounding box center [363, 57] width 40 height 20
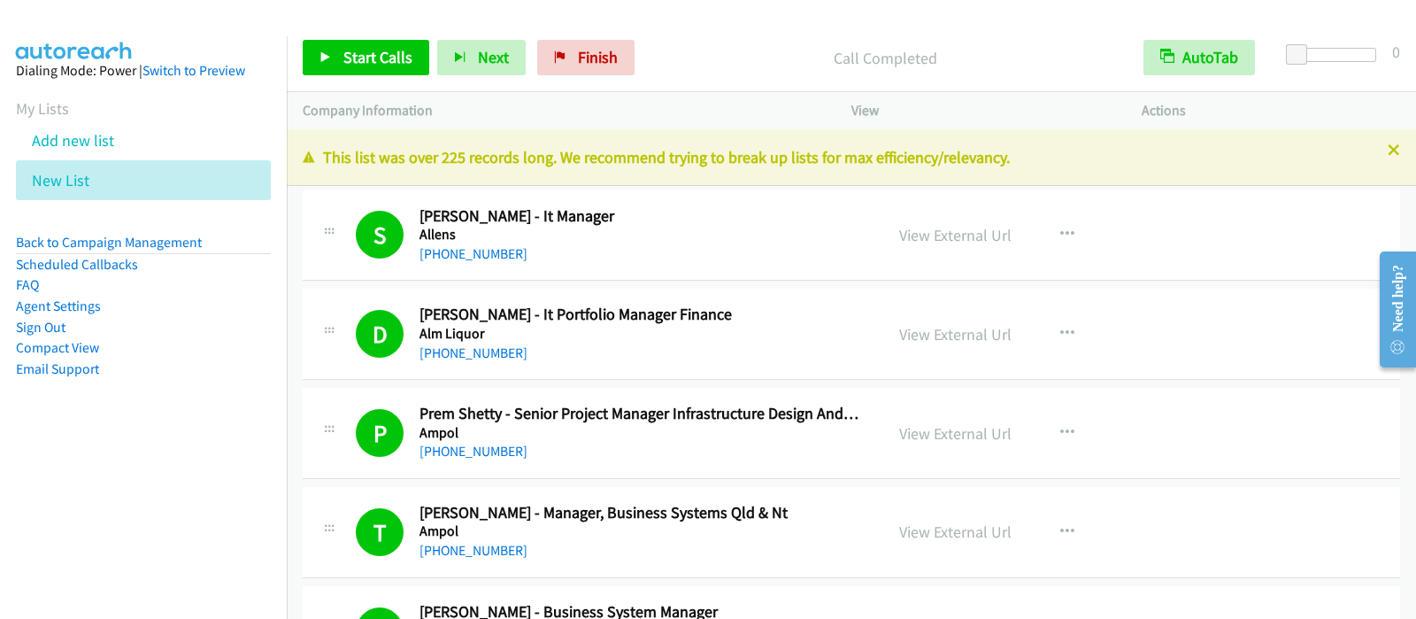
click at [738, 16] on div at bounding box center [700, 34] width 1400 height 68
click at [408, 59] on span "Start Calls" at bounding box center [377, 57] width 69 height 20
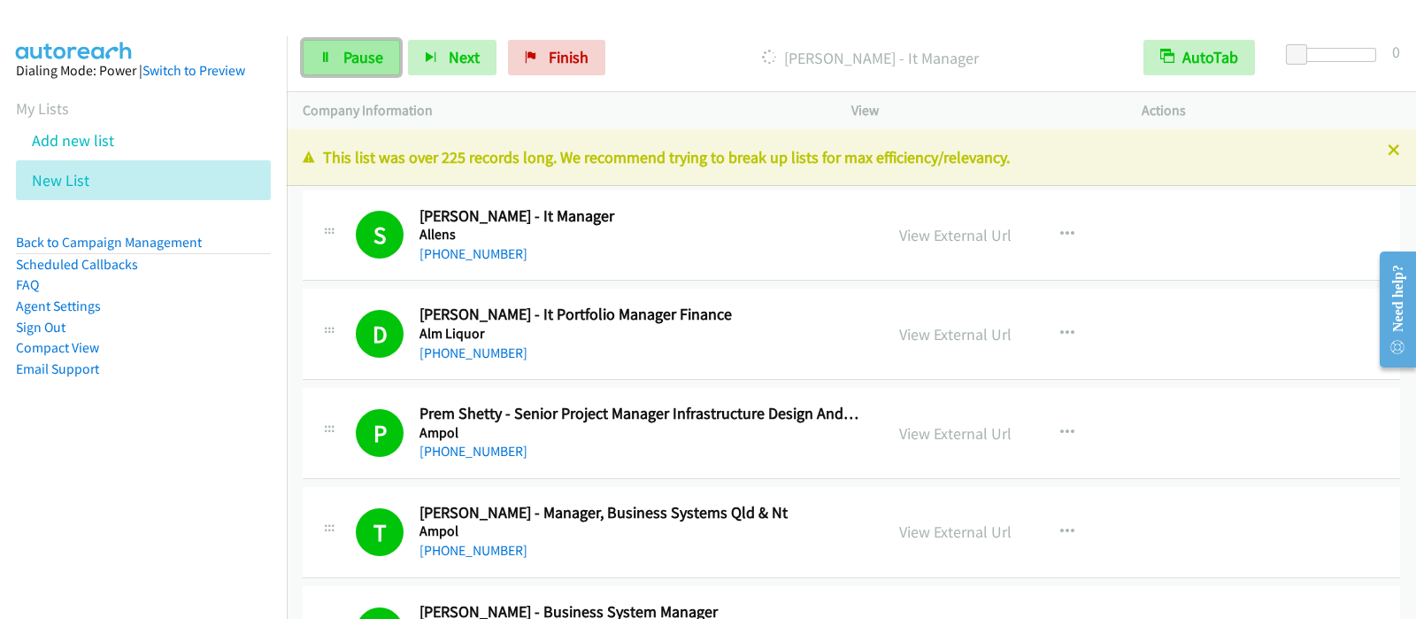
click at [361, 66] on span "Pause" at bounding box center [363, 57] width 40 height 20
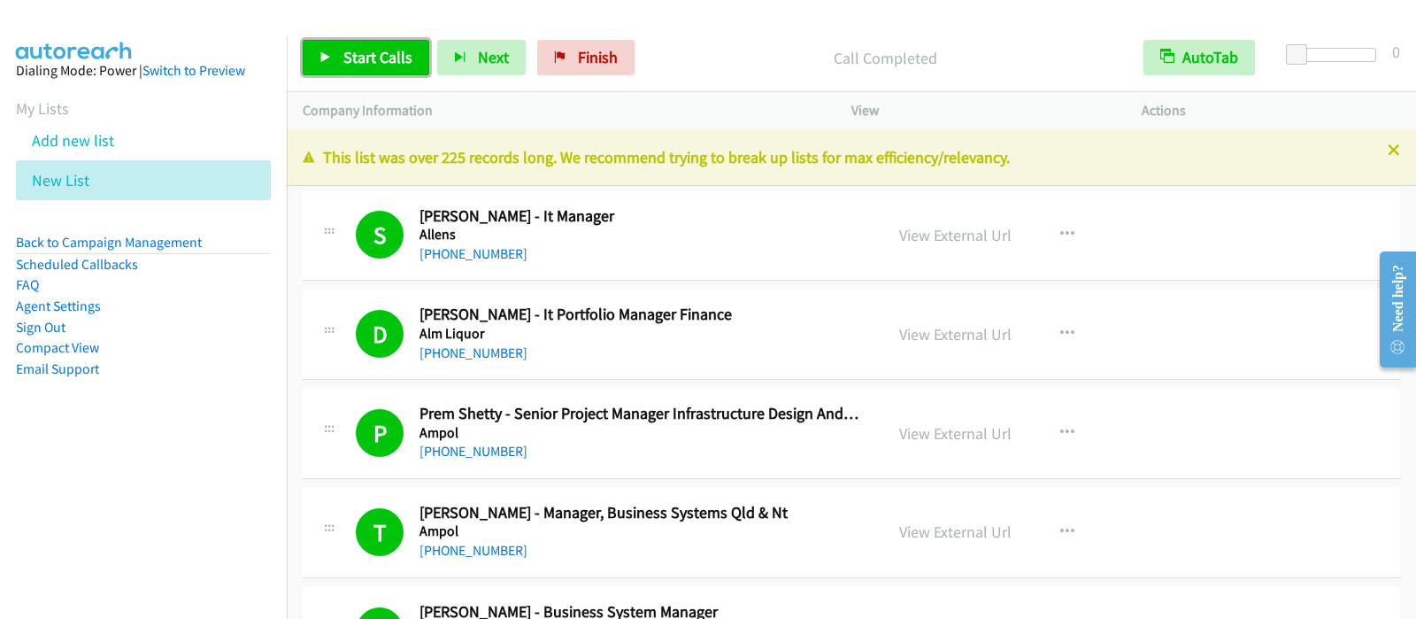
click at [393, 68] on link "Start Calls" at bounding box center [366, 57] width 127 height 35
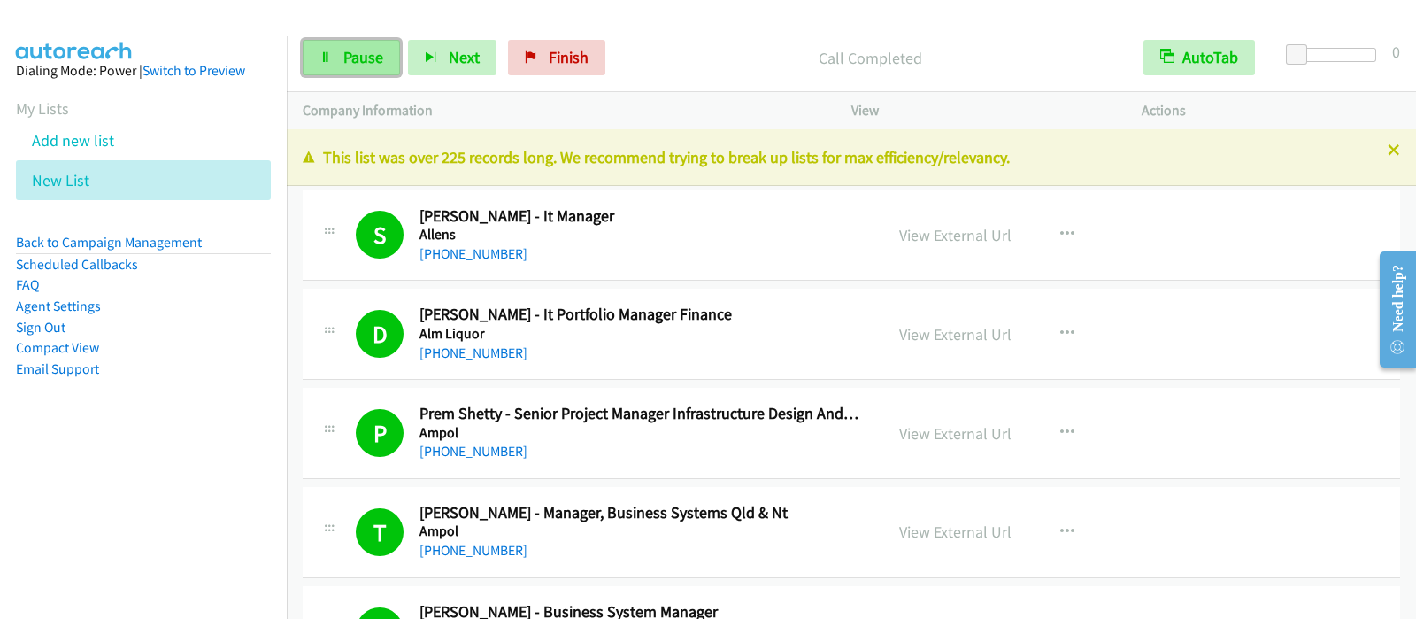
click at [376, 52] on span "Pause" at bounding box center [363, 57] width 40 height 20
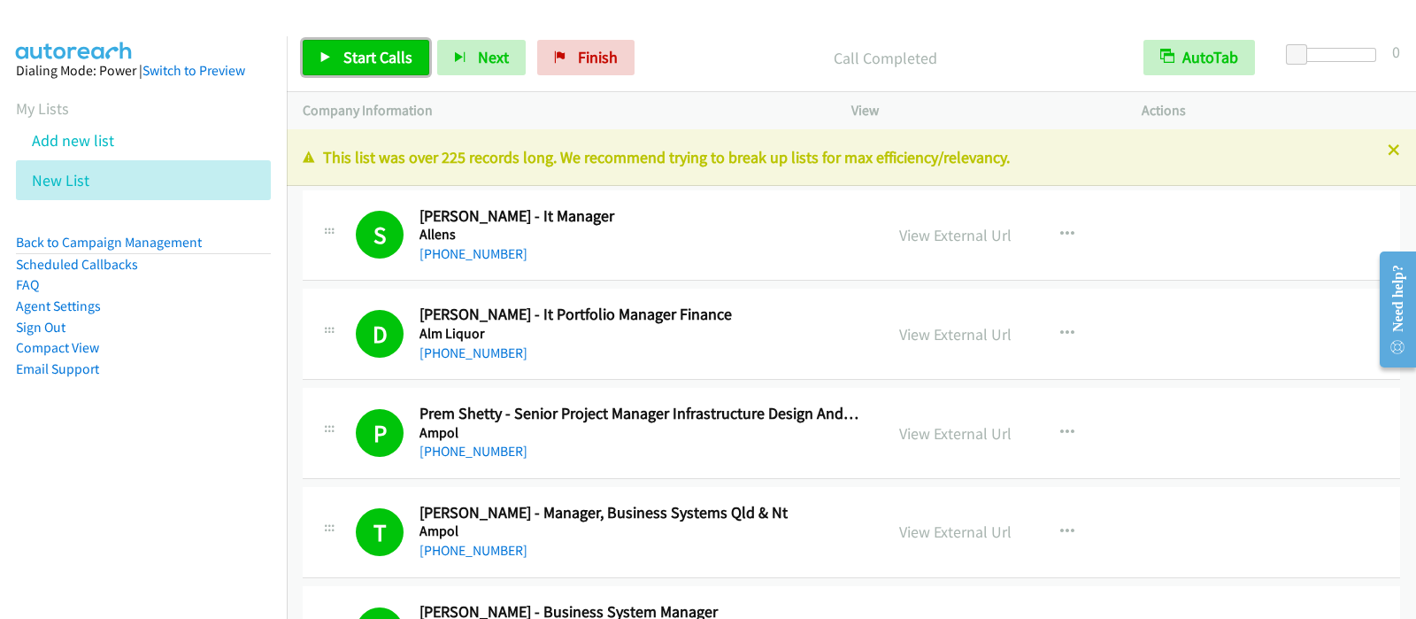
click at [375, 73] on link "Start Calls" at bounding box center [366, 57] width 127 height 35
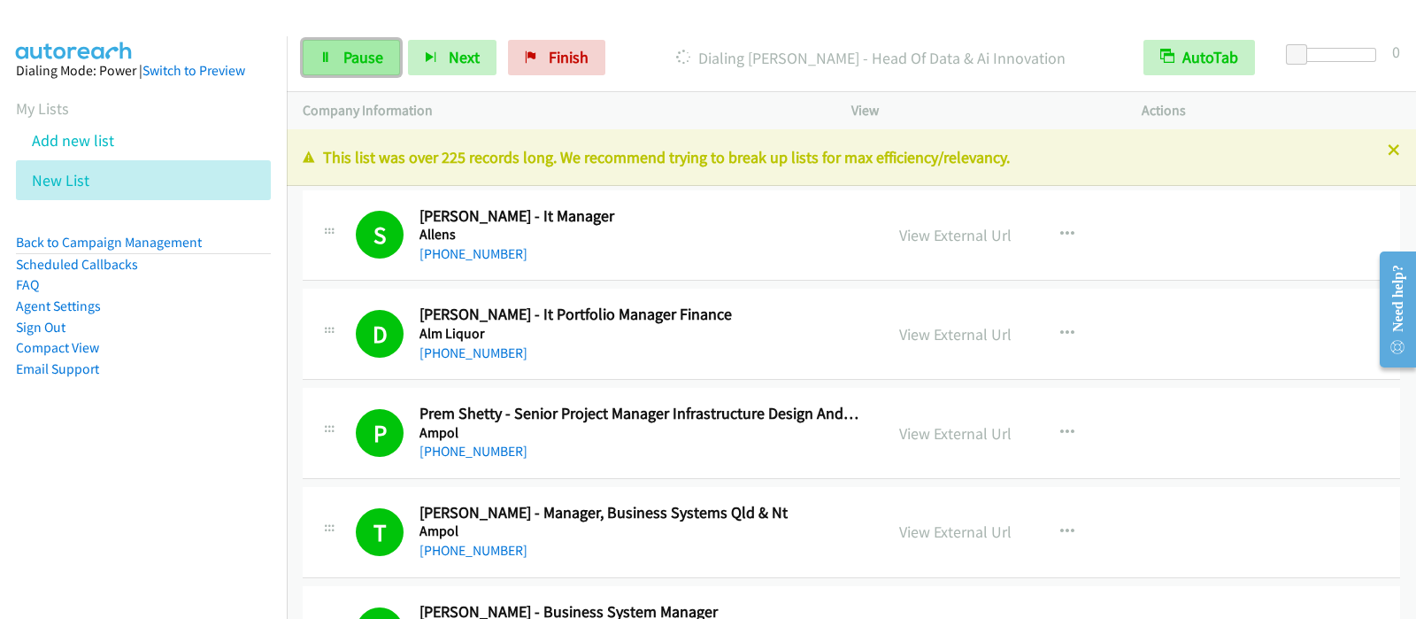
click at [352, 65] on span "Pause" at bounding box center [363, 57] width 40 height 20
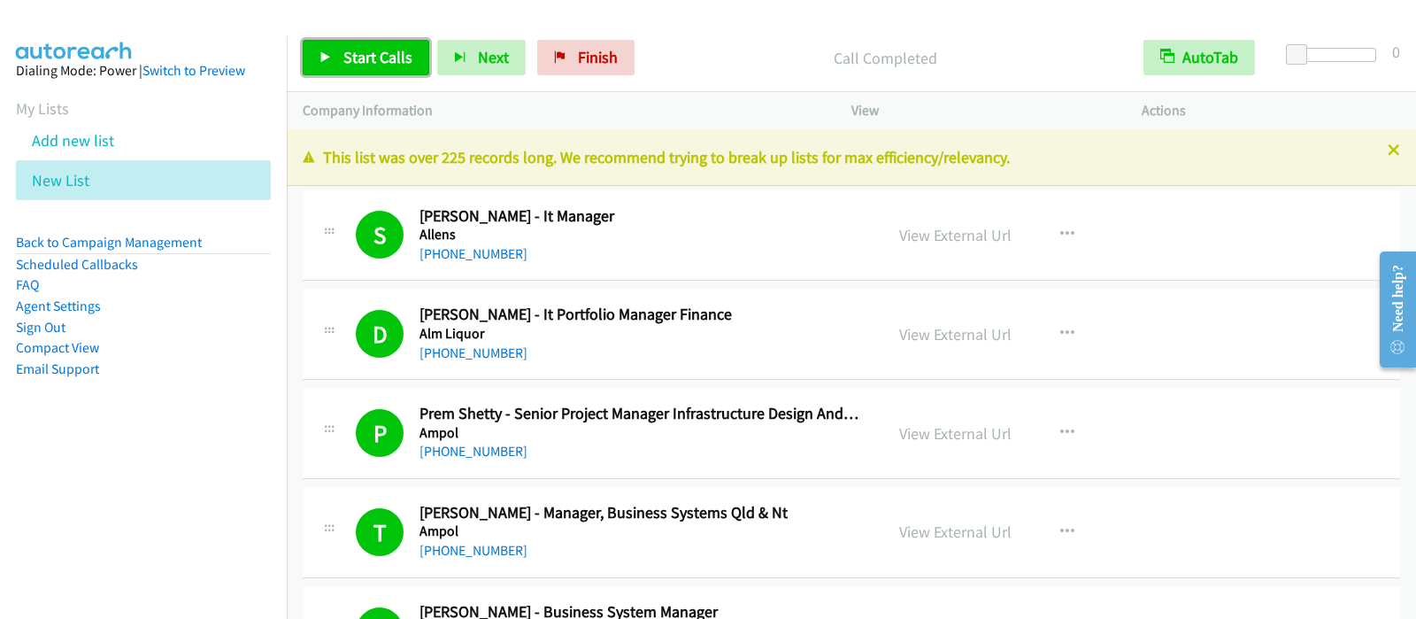
click at [368, 56] on span "Start Calls" at bounding box center [377, 57] width 69 height 20
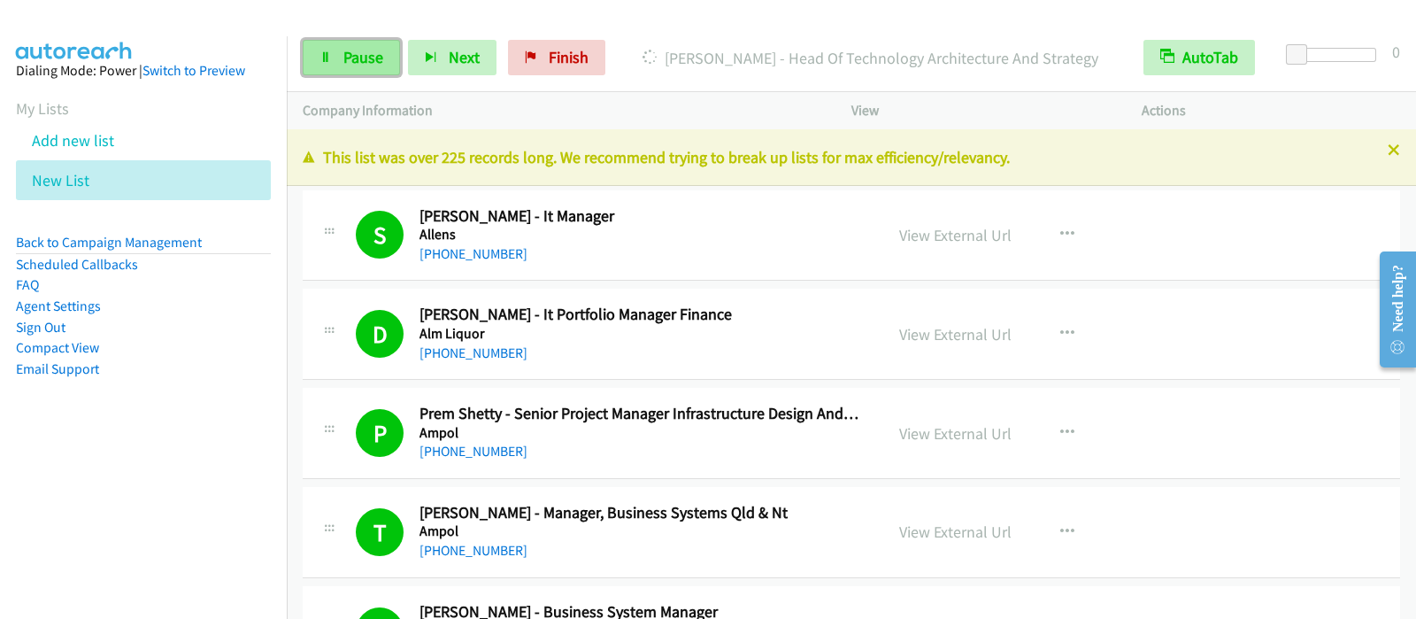
click at [345, 66] on span "Pause" at bounding box center [363, 57] width 40 height 20
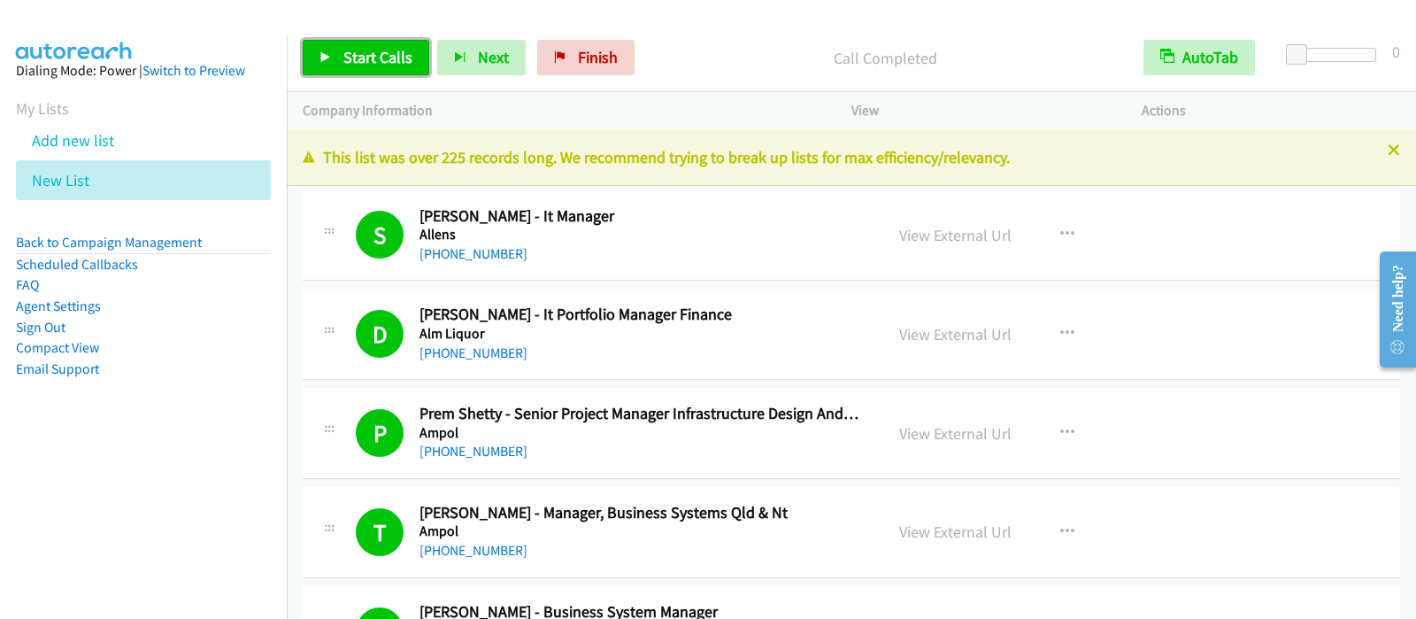
click at [396, 59] on span "Start Calls" at bounding box center [377, 57] width 69 height 20
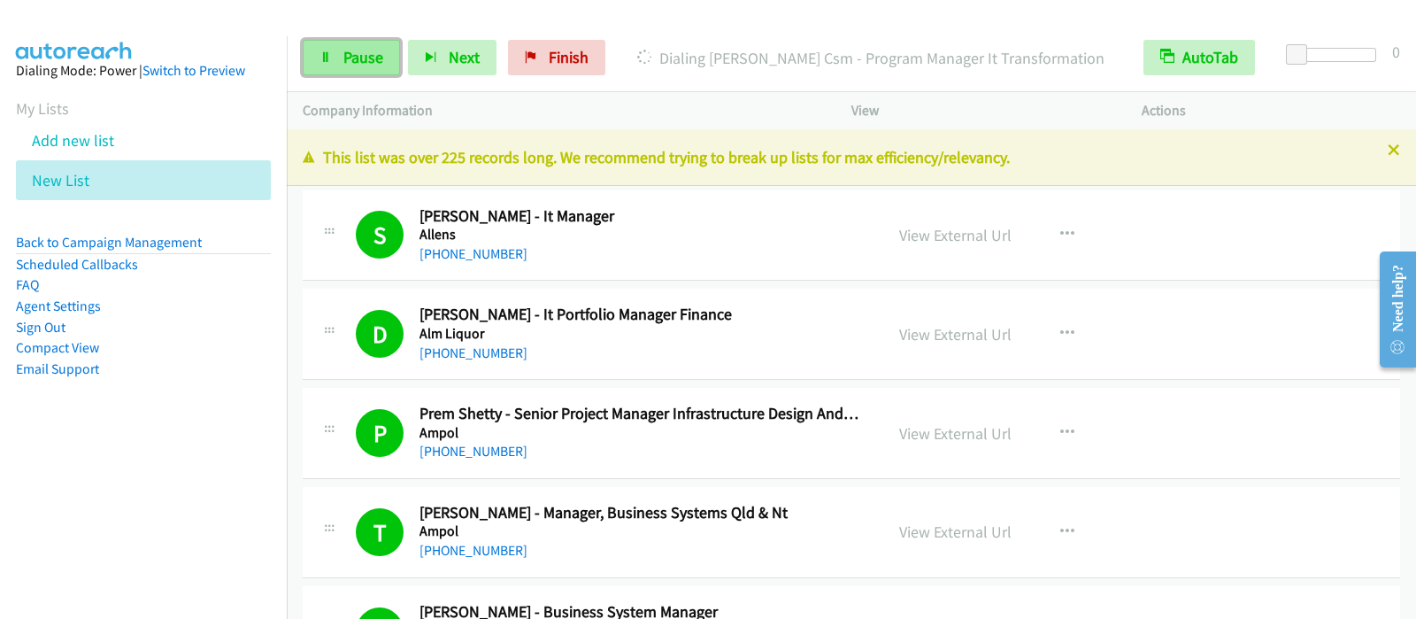
click at [356, 55] on span "Pause" at bounding box center [363, 57] width 40 height 20
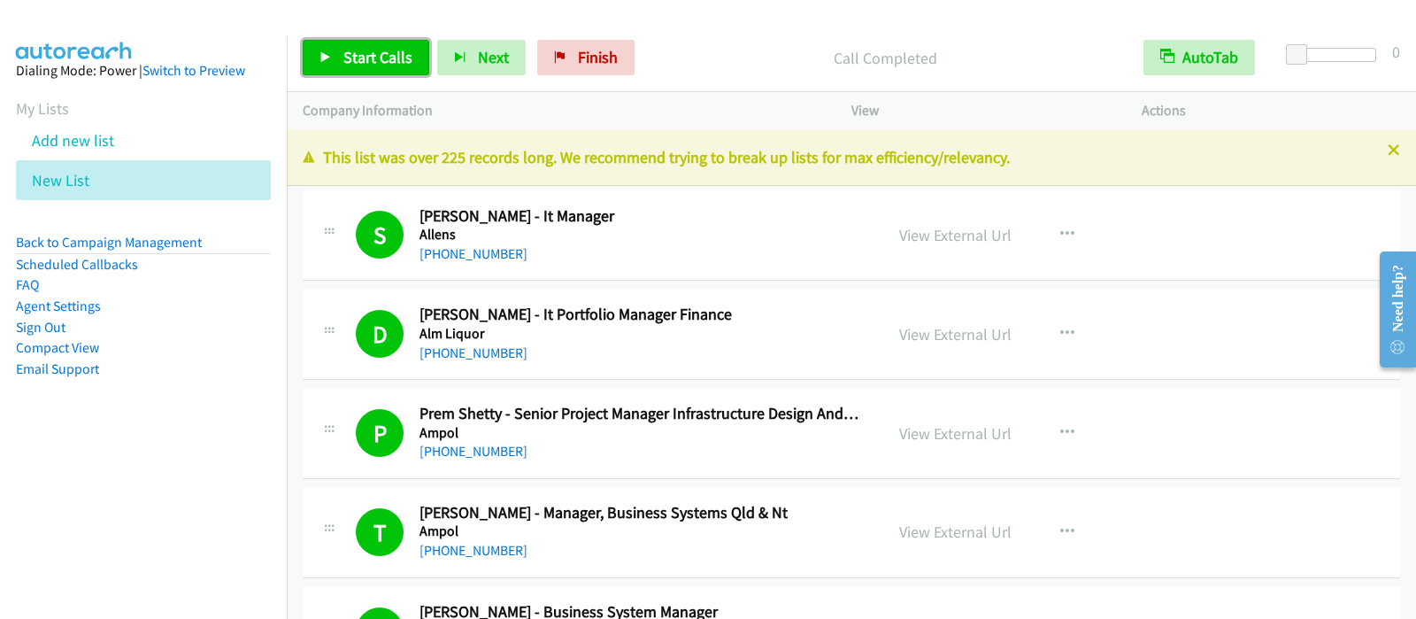
click at [397, 57] on span "Start Calls" at bounding box center [377, 57] width 69 height 20
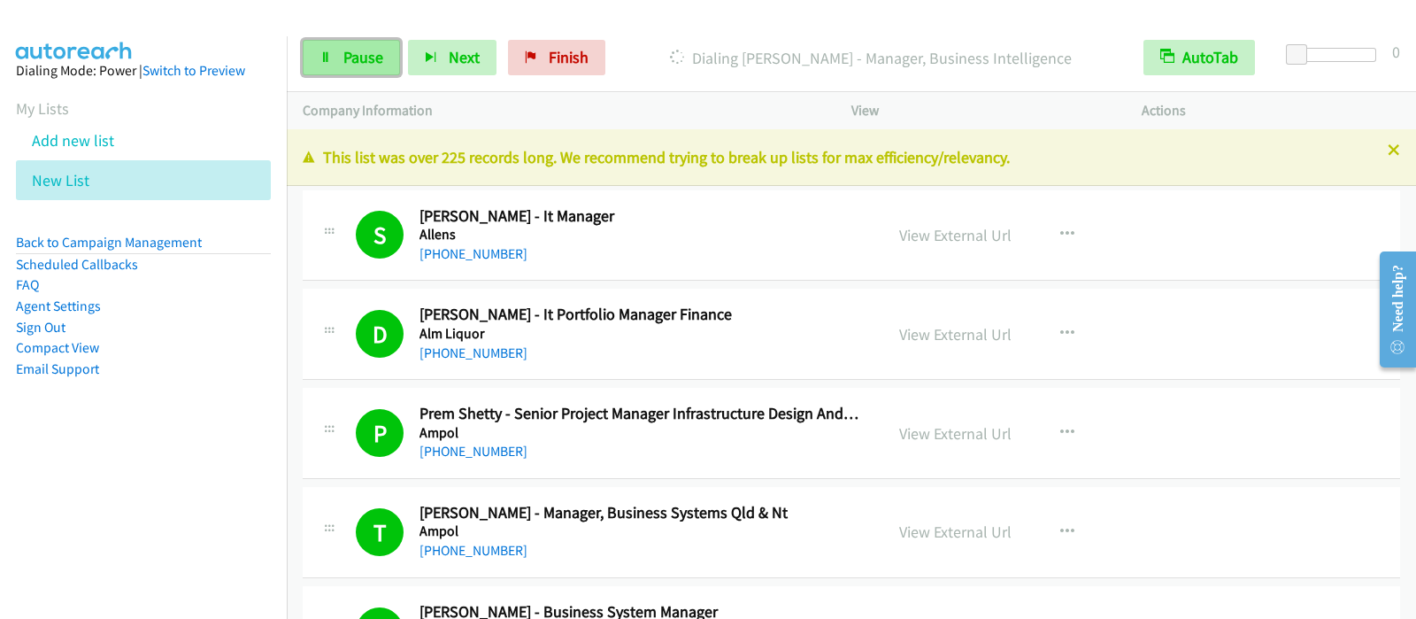
click at [363, 66] on span "Pause" at bounding box center [363, 57] width 40 height 20
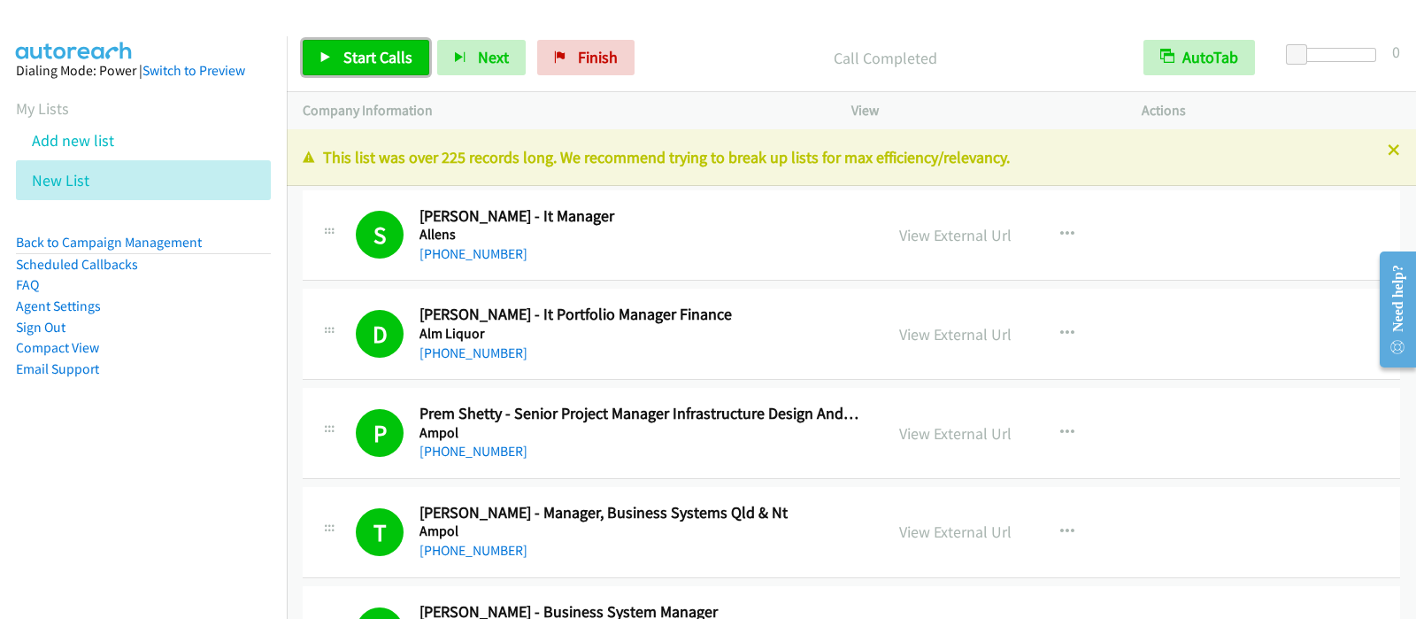
click at [367, 58] on span "Start Calls" at bounding box center [377, 57] width 69 height 20
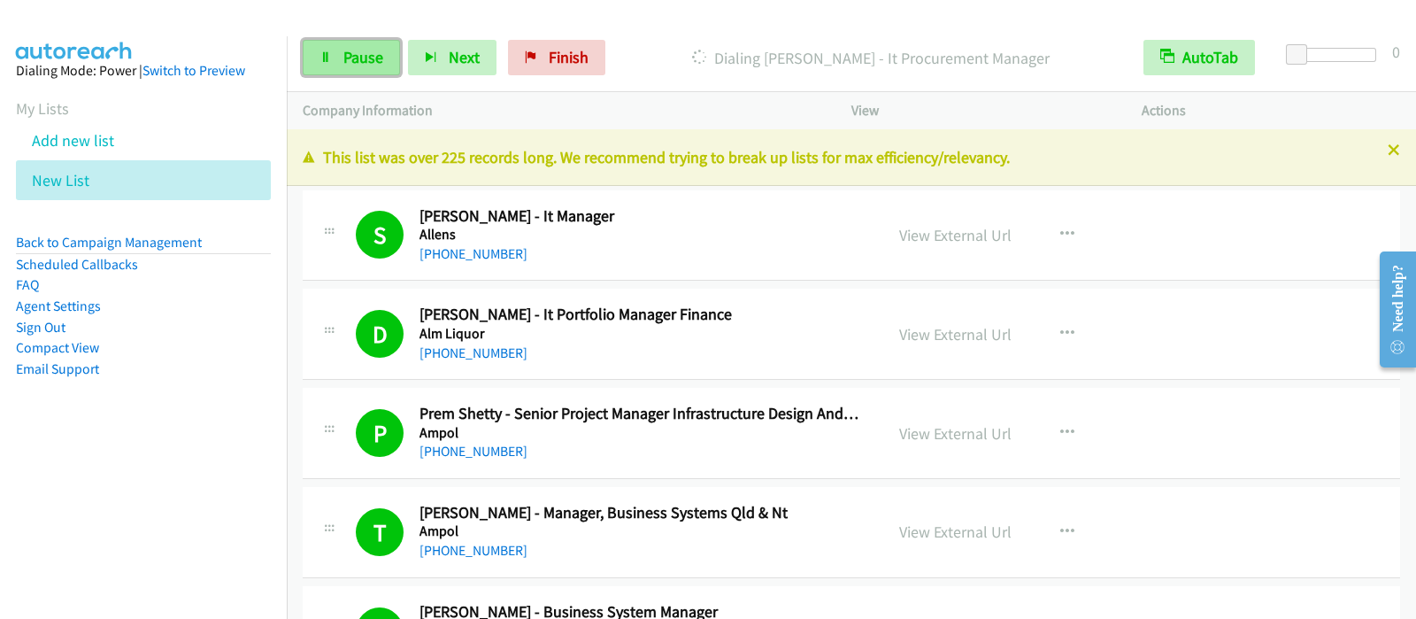
click at [350, 66] on span "Pause" at bounding box center [363, 57] width 40 height 20
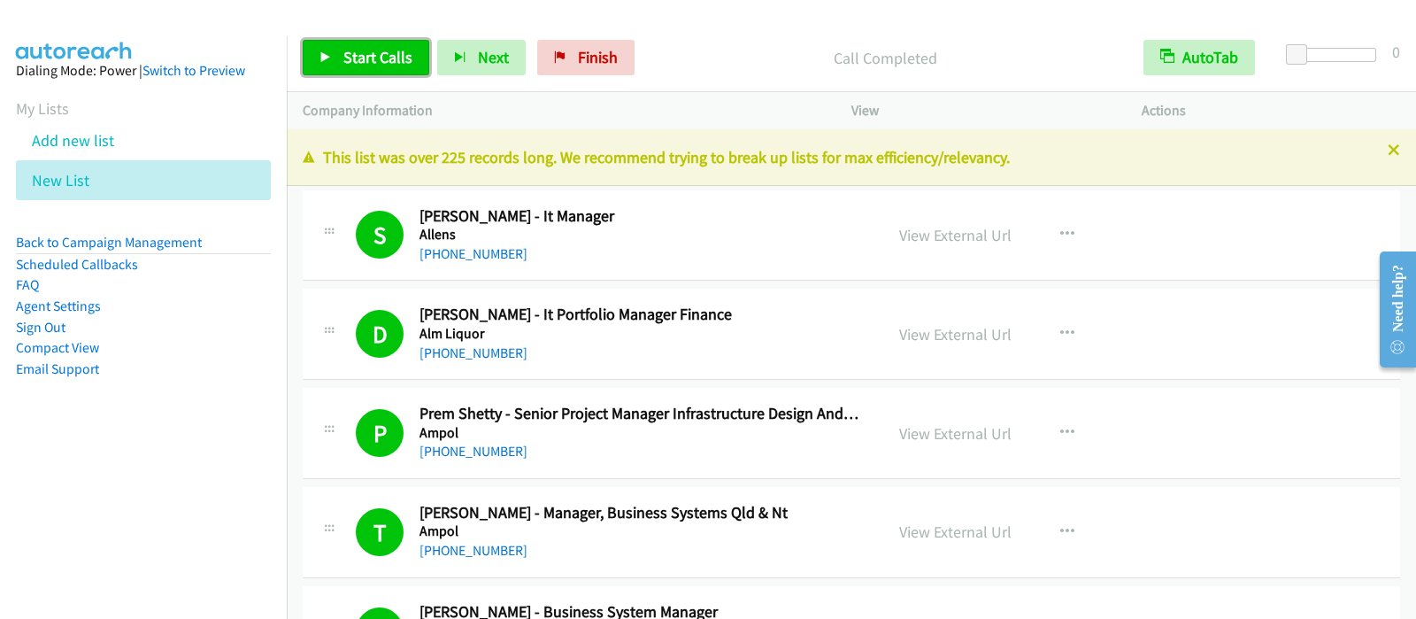
click at [396, 66] on span "Start Calls" at bounding box center [377, 57] width 69 height 20
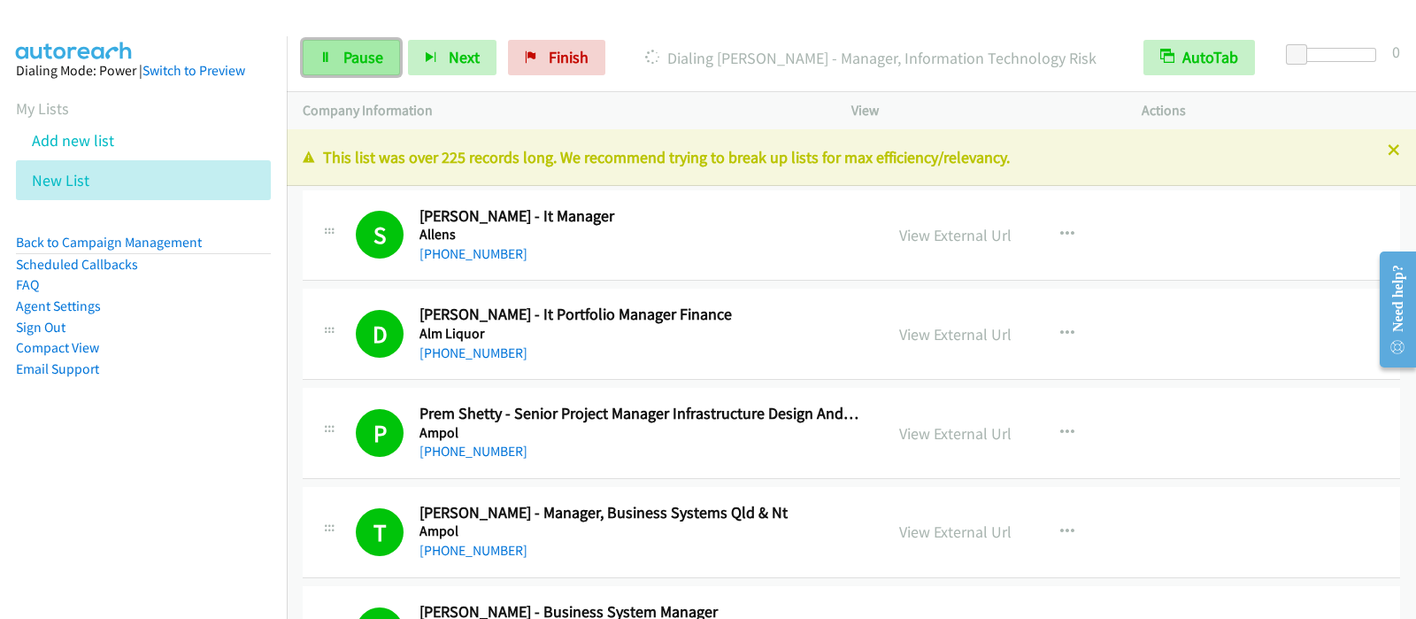
click at [371, 59] on span "Pause" at bounding box center [363, 57] width 40 height 20
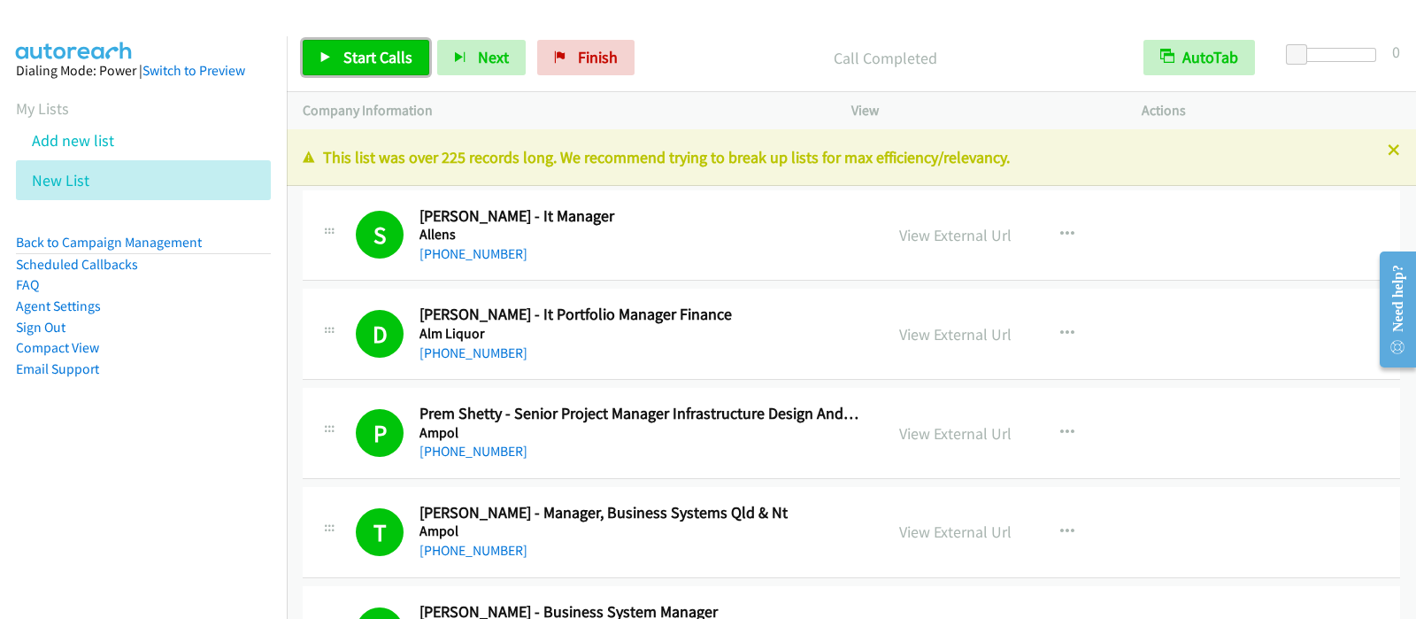
click at [374, 57] on span "Start Calls" at bounding box center [377, 57] width 69 height 20
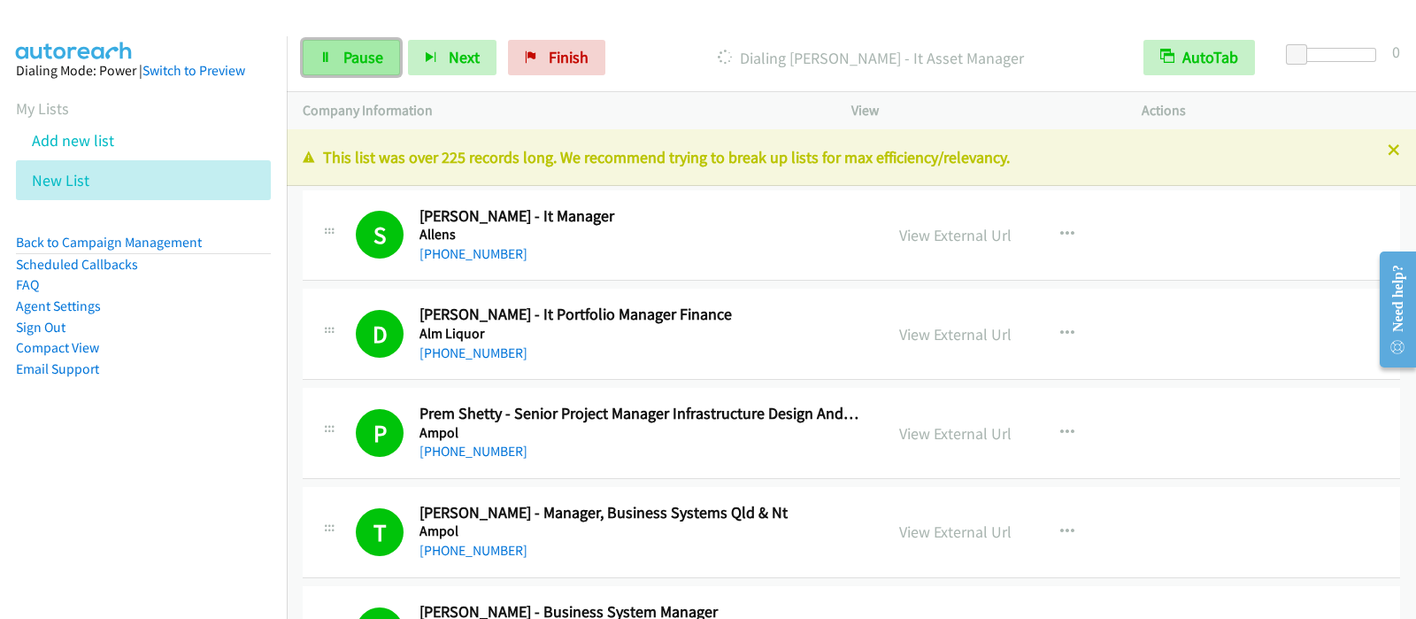
click at [362, 73] on link "Pause" at bounding box center [351, 57] width 97 height 35
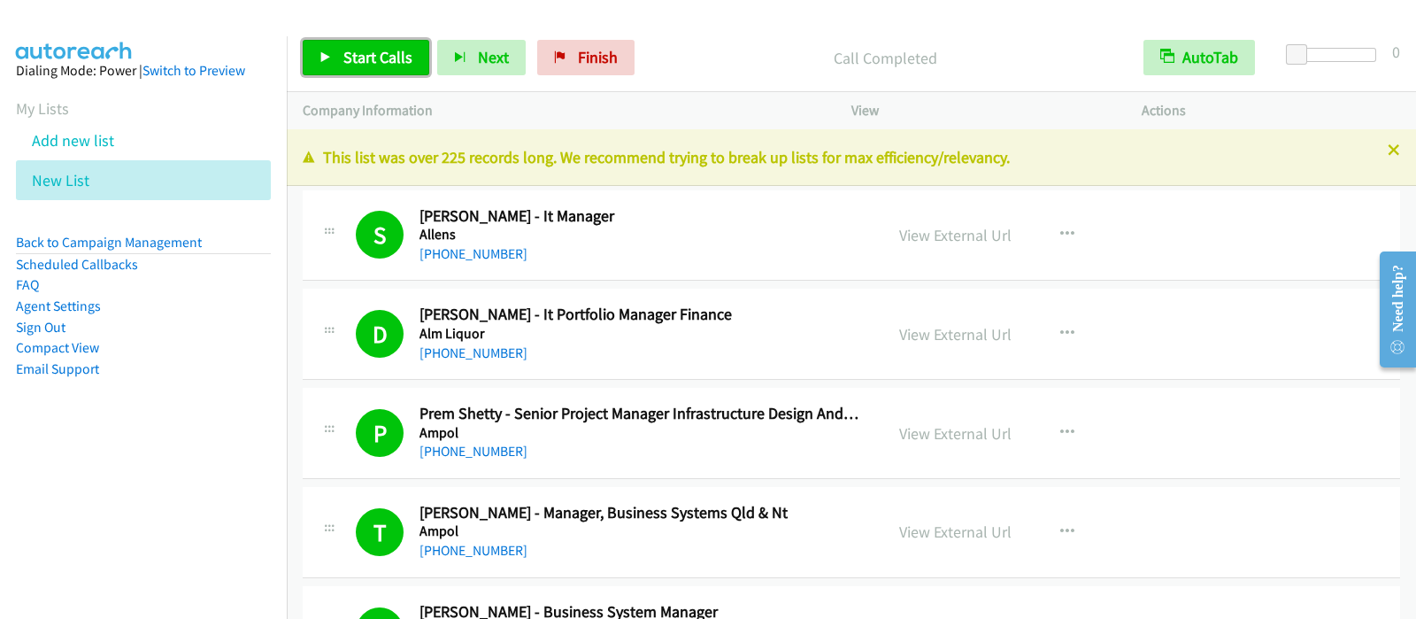
click at [383, 50] on span "Start Calls" at bounding box center [377, 57] width 69 height 20
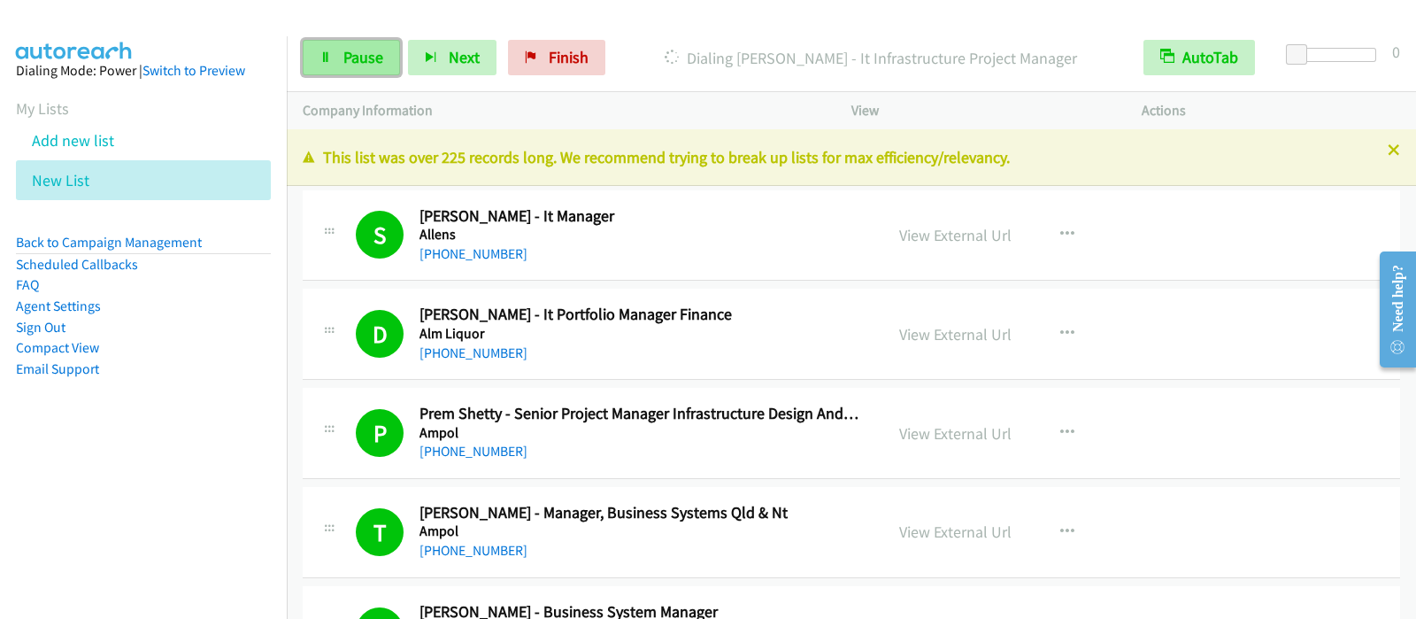
click at [366, 48] on span "Pause" at bounding box center [363, 57] width 40 height 20
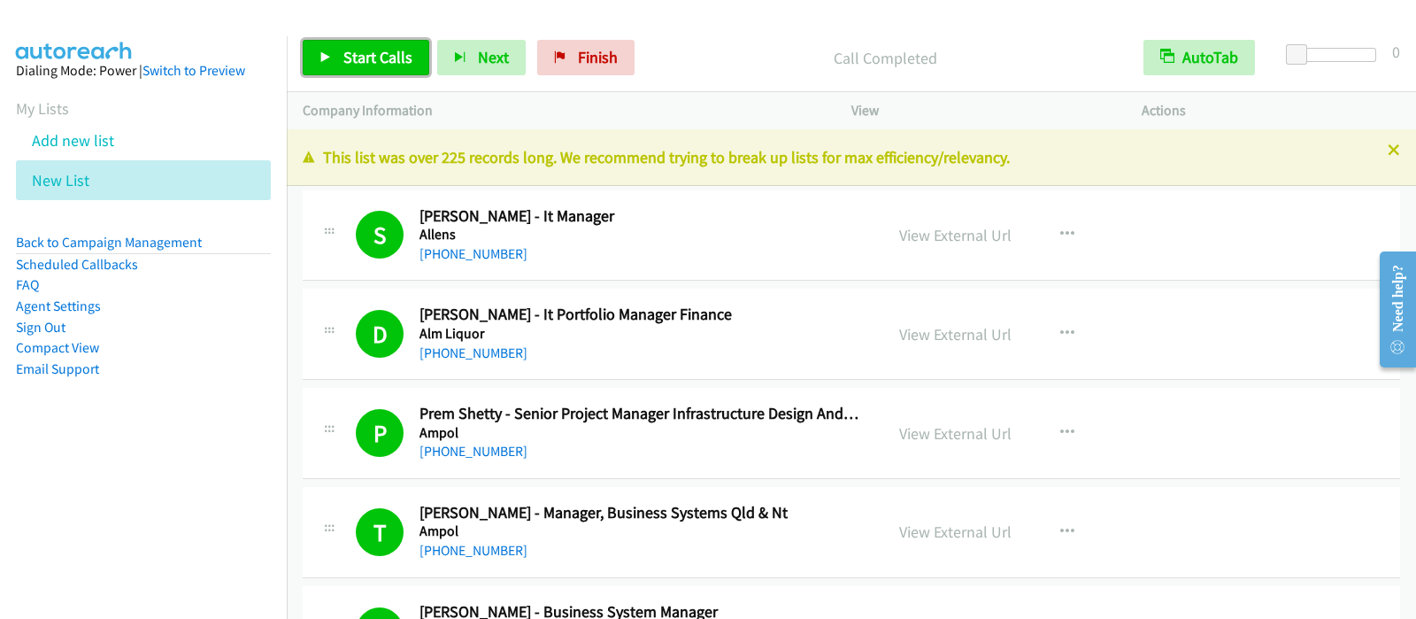
click at [351, 48] on span "Start Calls" at bounding box center [377, 57] width 69 height 20
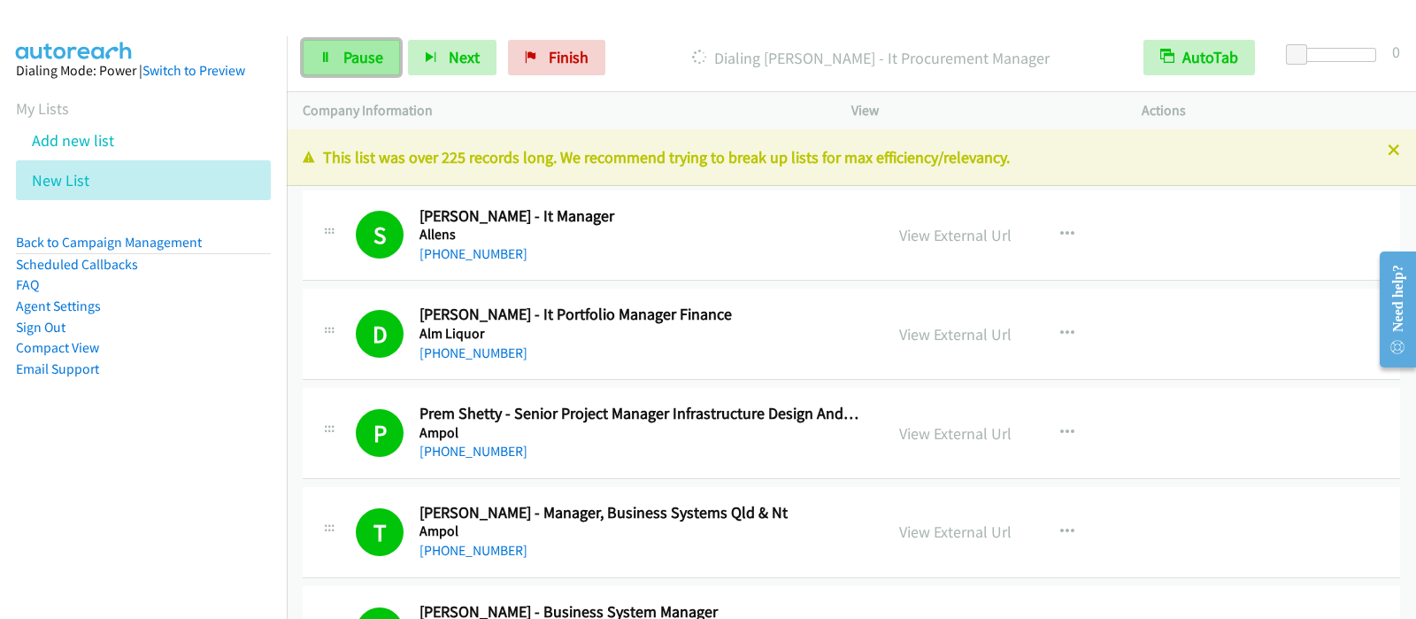
click at [357, 60] on span "Pause" at bounding box center [363, 57] width 40 height 20
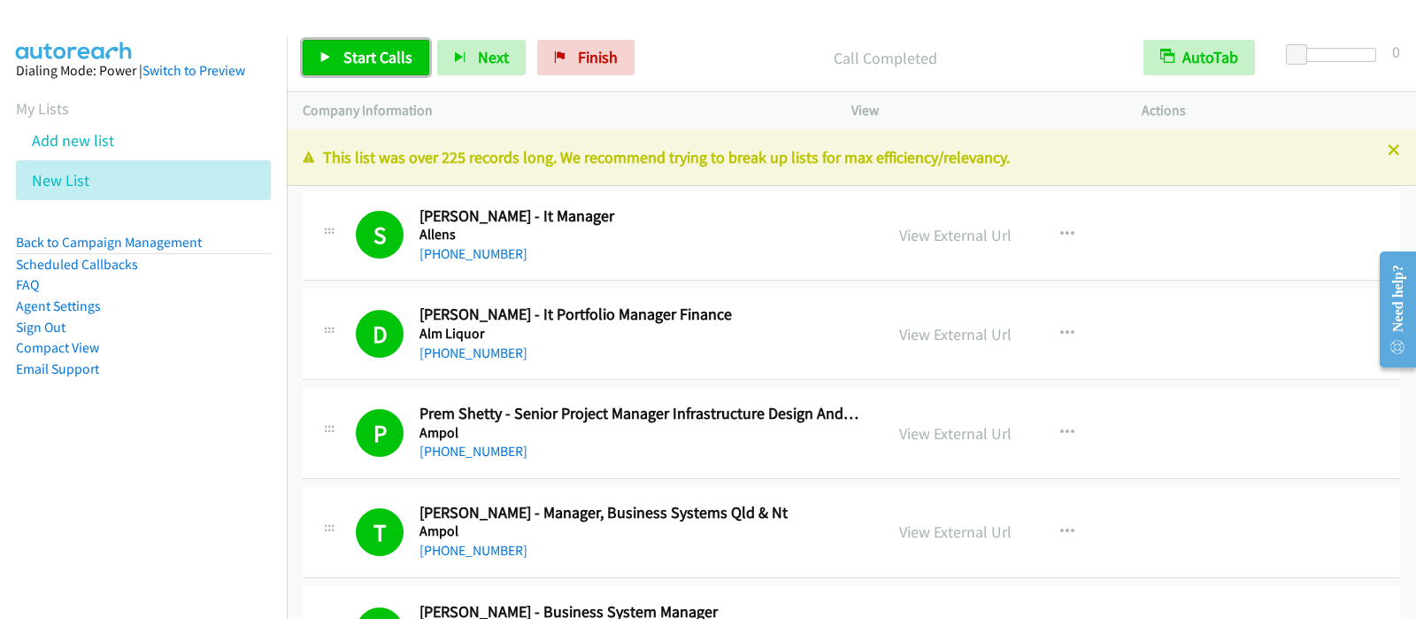
click at [343, 56] on span "Start Calls" at bounding box center [377, 57] width 69 height 20
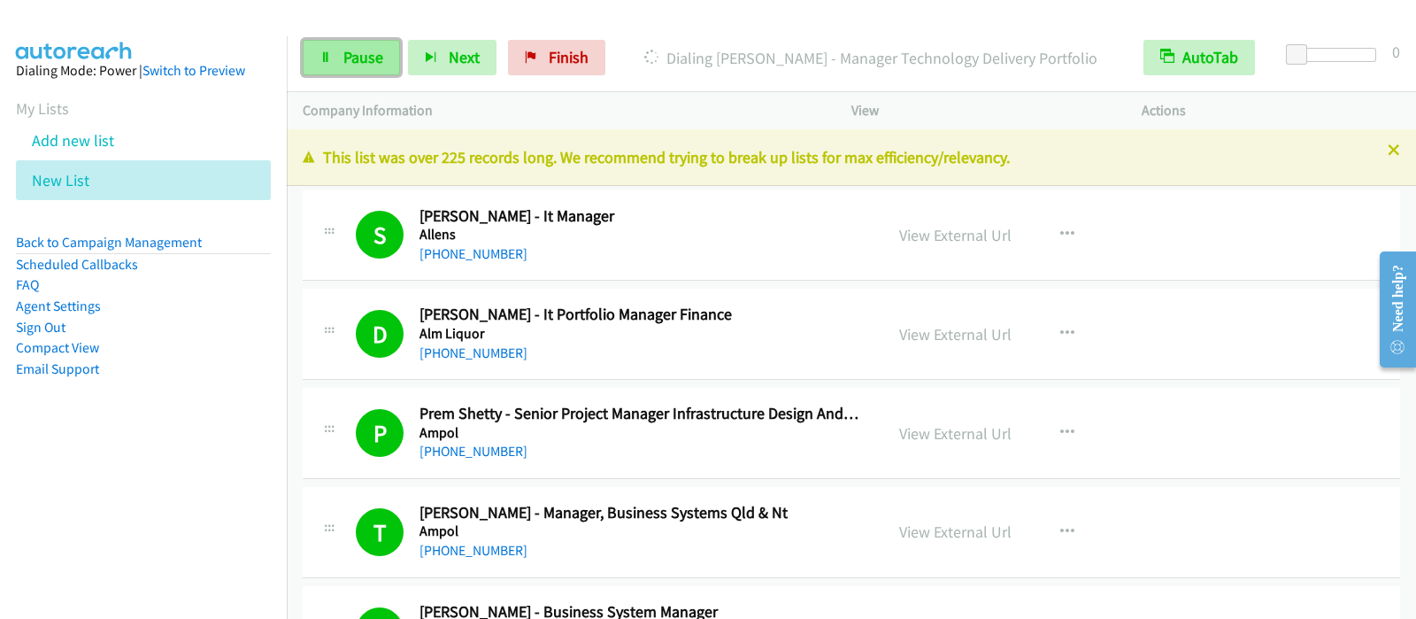
click at [372, 66] on span "Pause" at bounding box center [363, 57] width 40 height 20
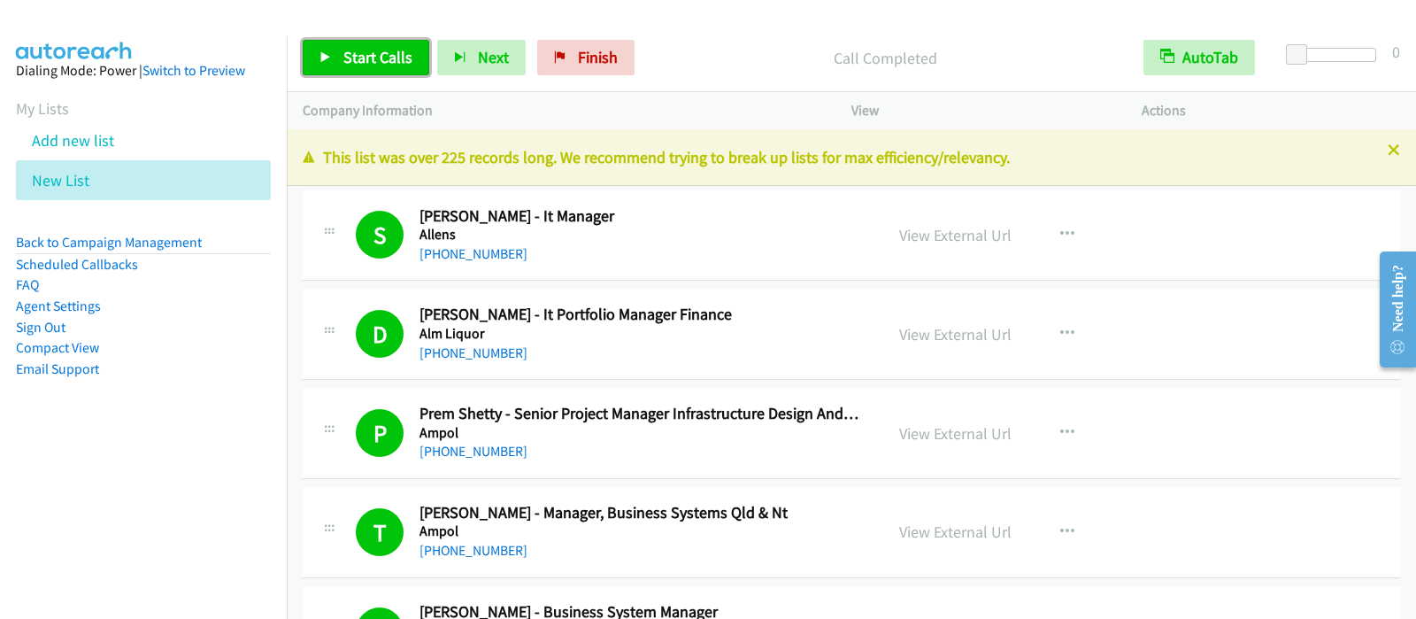
click at [363, 68] on link "Start Calls" at bounding box center [366, 57] width 127 height 35
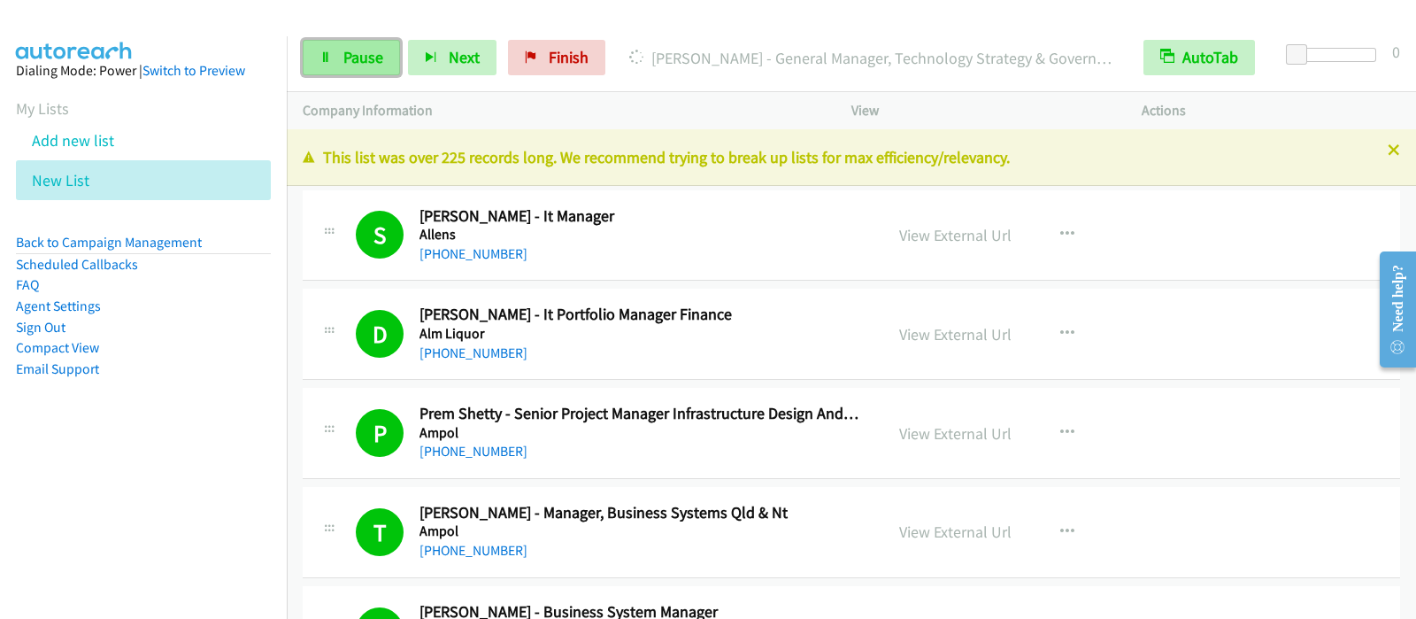
click at [343, 68] on link "Pause" at bounding box center [351, 57] width 97 height 35
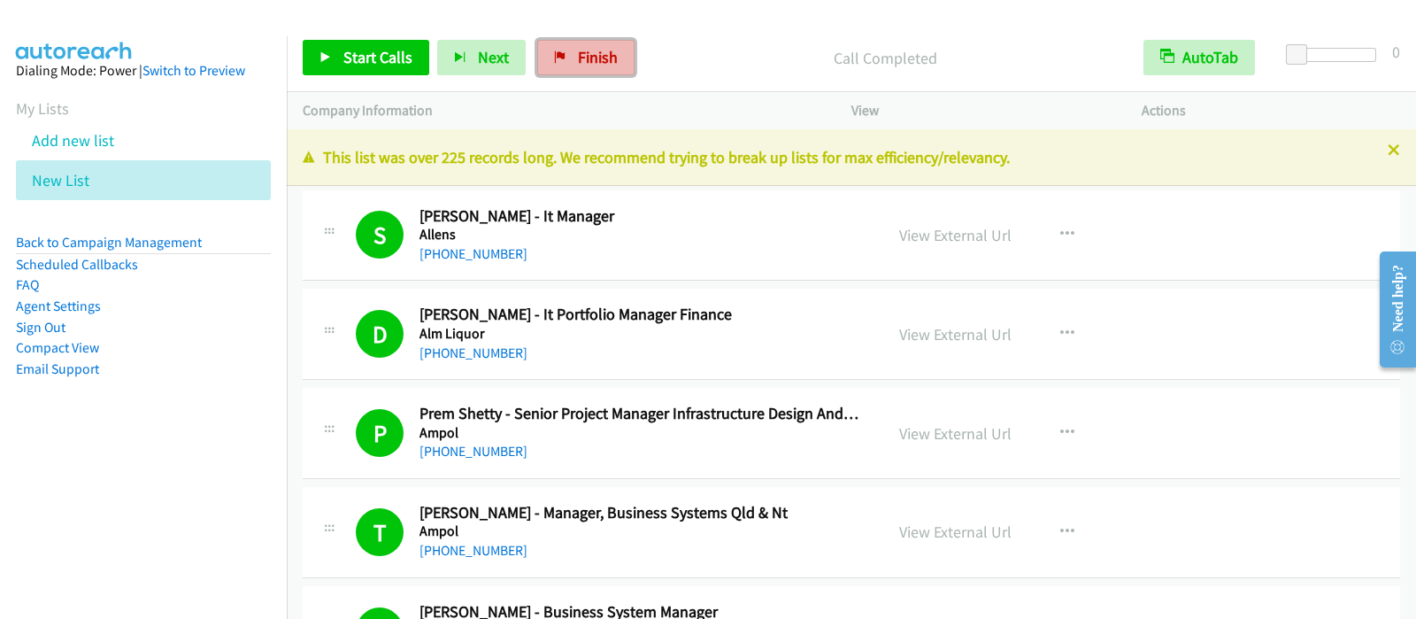
click at [581, 57] on span "Finish" at bounding box center [598, 57] width 40 height 20
